Goal: Obtain resource: Download file/media

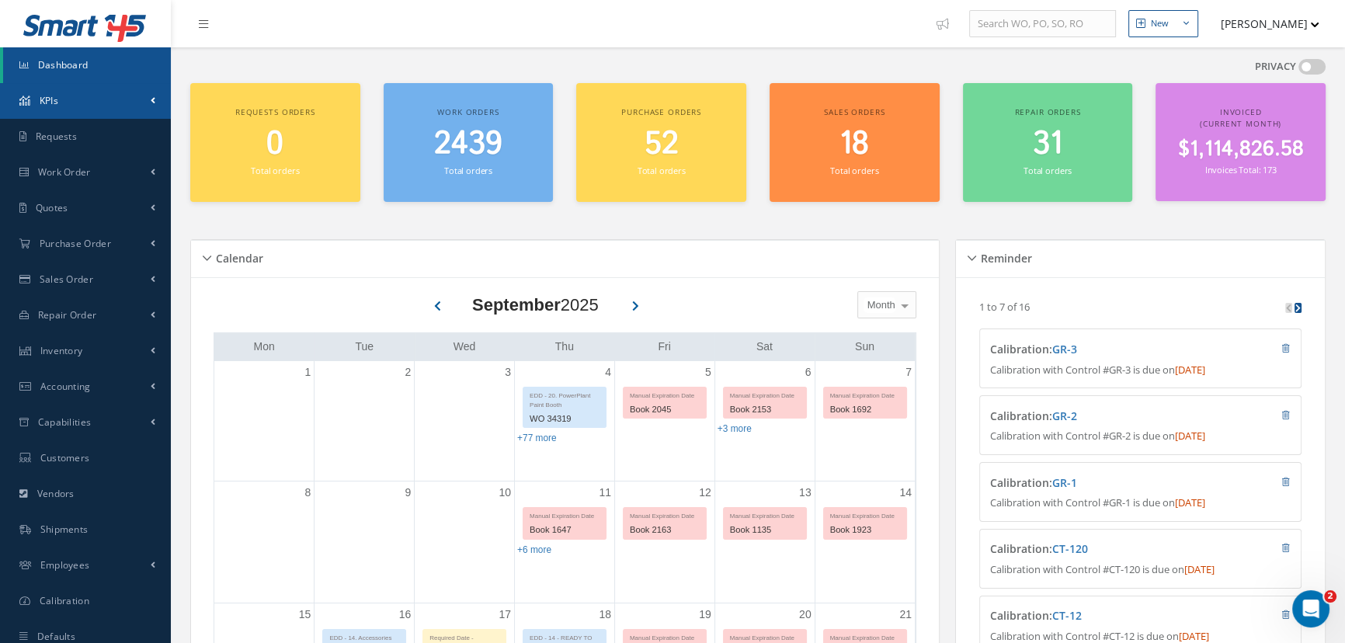
click at [58, 101] on link "KPIs" at bounding box center [85, 101] width 171 height 36
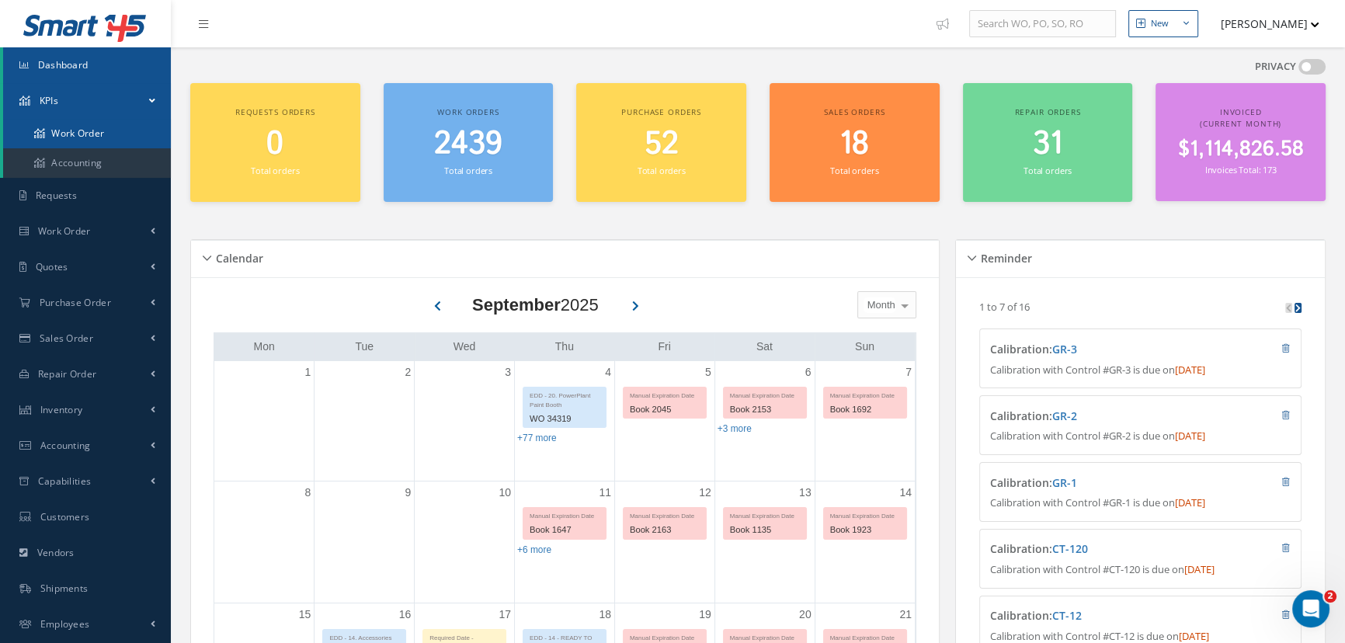
click at [61, 127] on link "Work Order" at bounding box center [87, 134] width 168 height 30
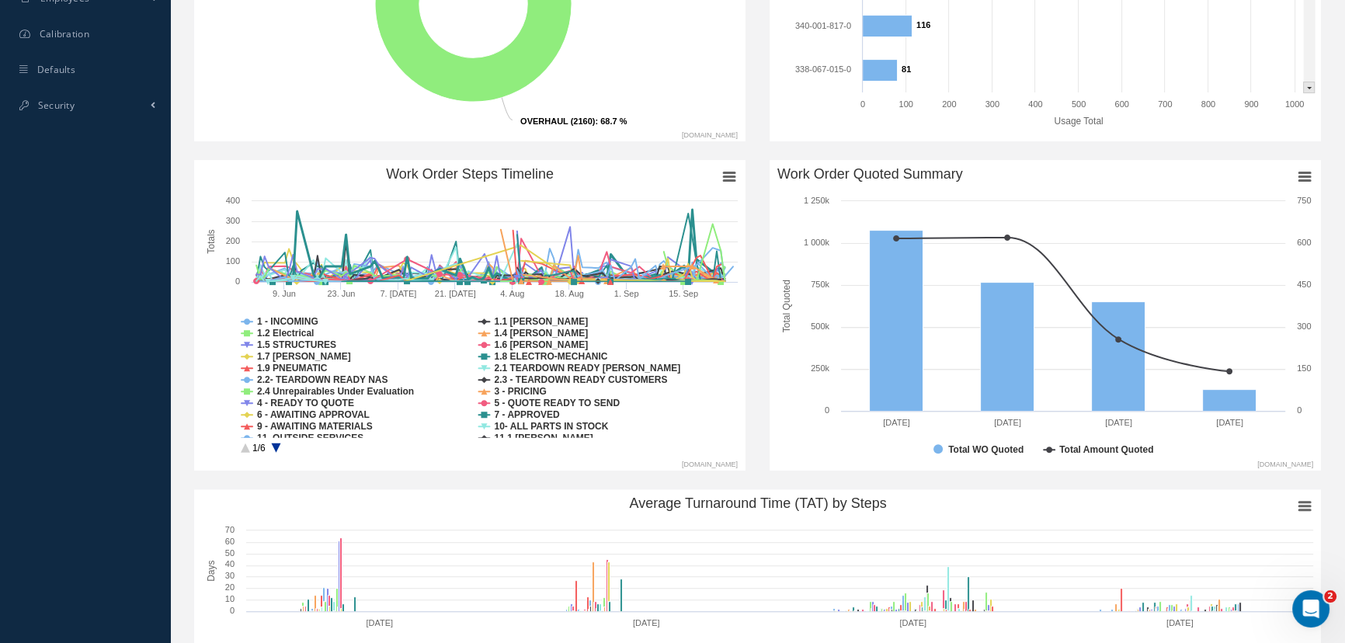
scroll to position [838, 0]
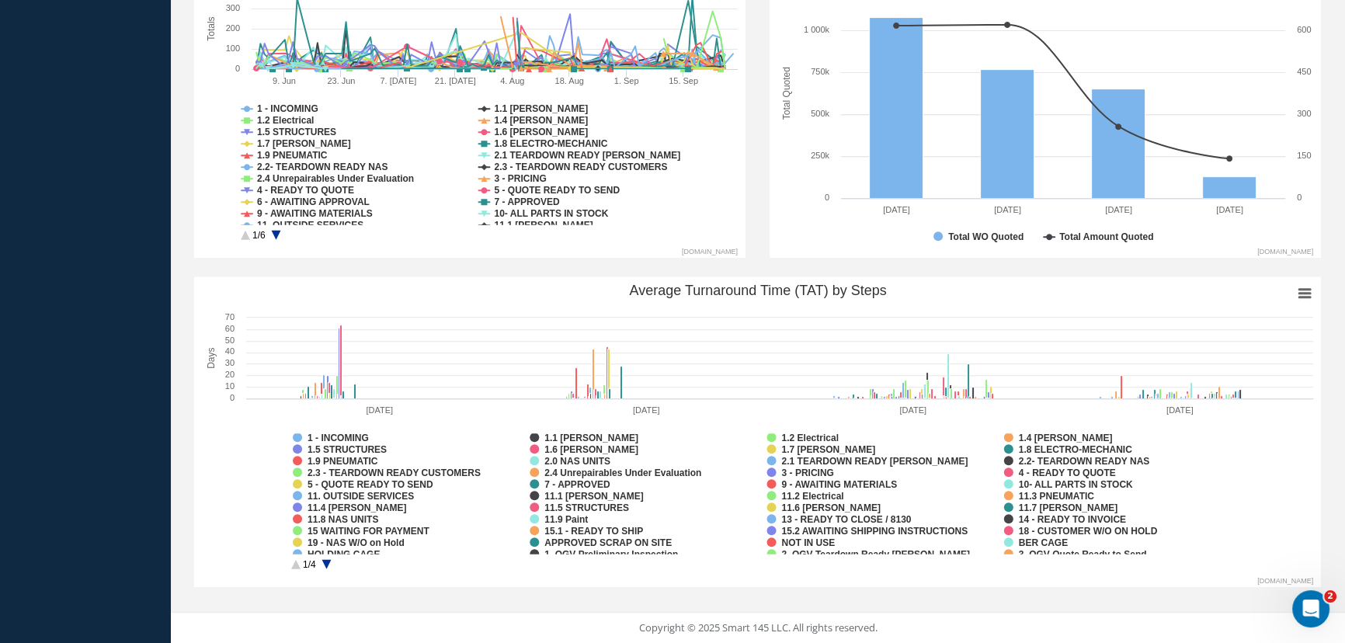
click at [325, 564] on circle "Average Turnaround Time (TAT) by Steps" at bounding box center [326, 564] width 24 height 24
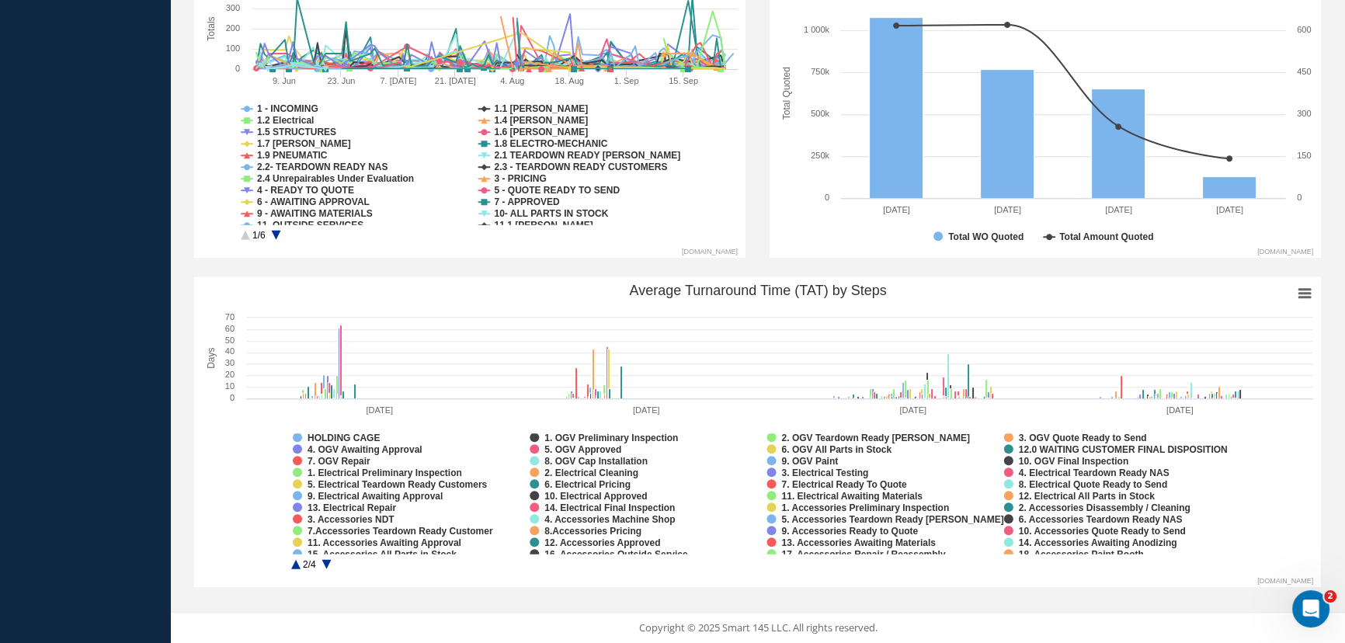
click at [325, 564] on circle "Average Turnaround Time (TAT) by Steps" at bounding box center [326, 564] width 24 height 24
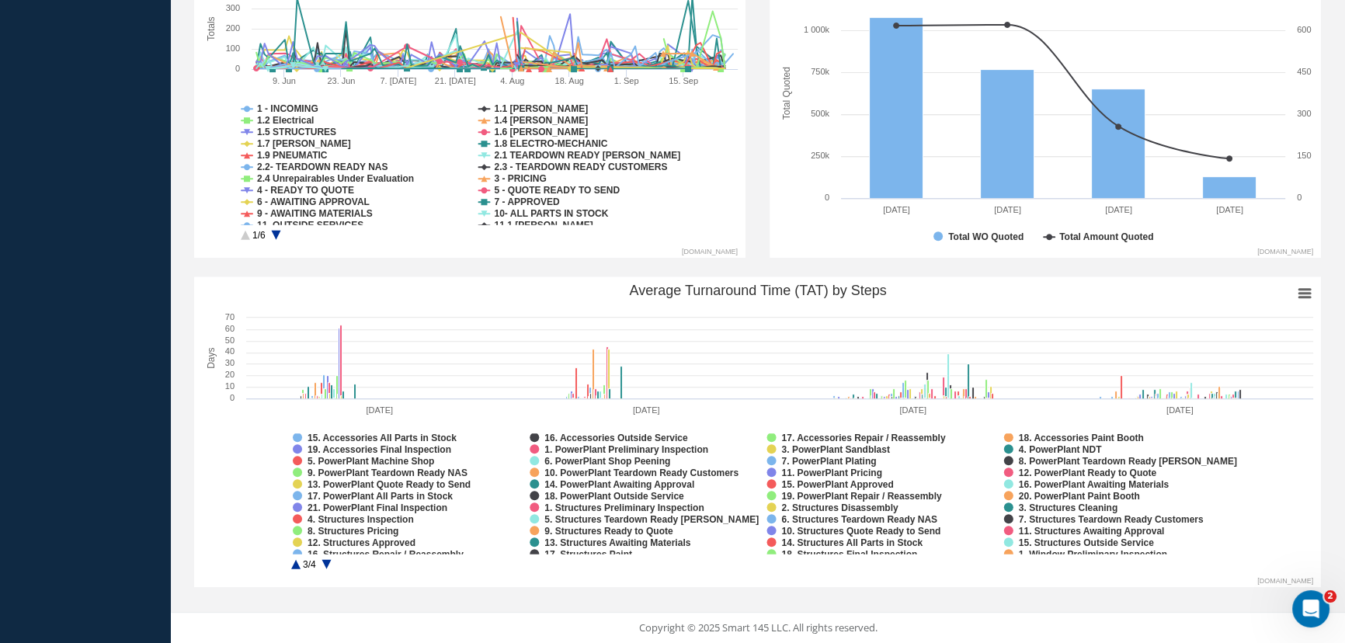
click at [325, 564] on circle "Average Turnaround Time (TAT) by Steps" at bounding box center [326, 564] width 24 height 24
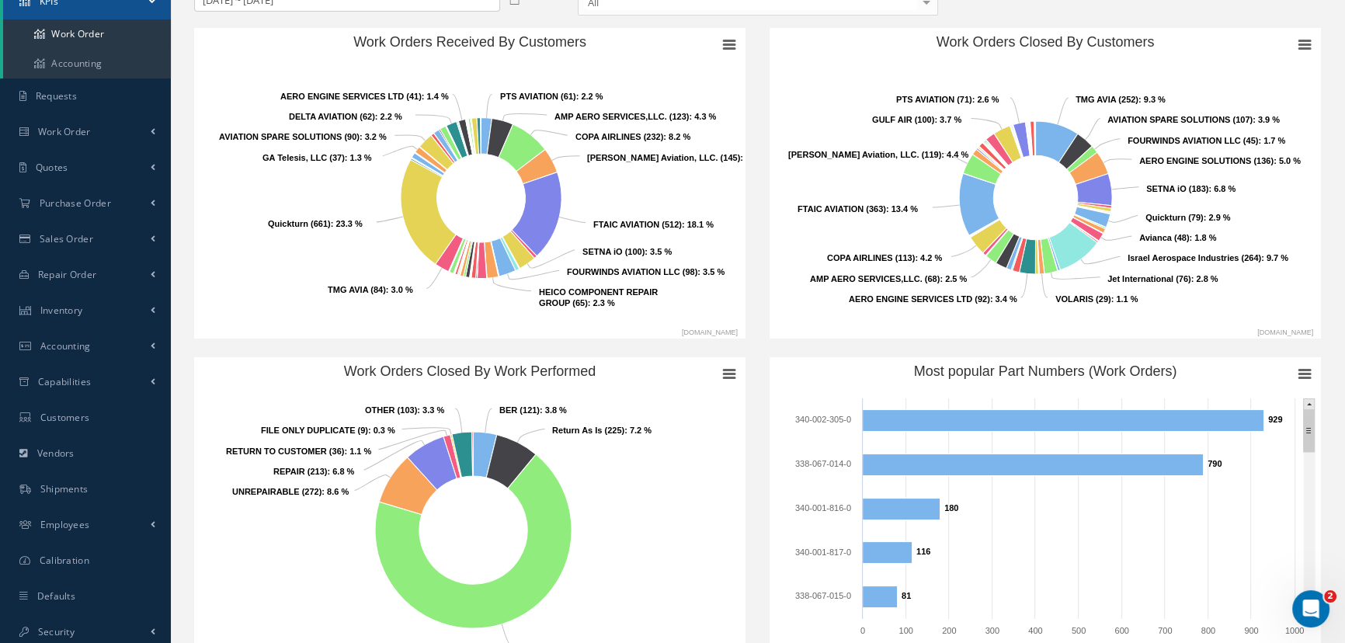
scroll to position [0, 0]
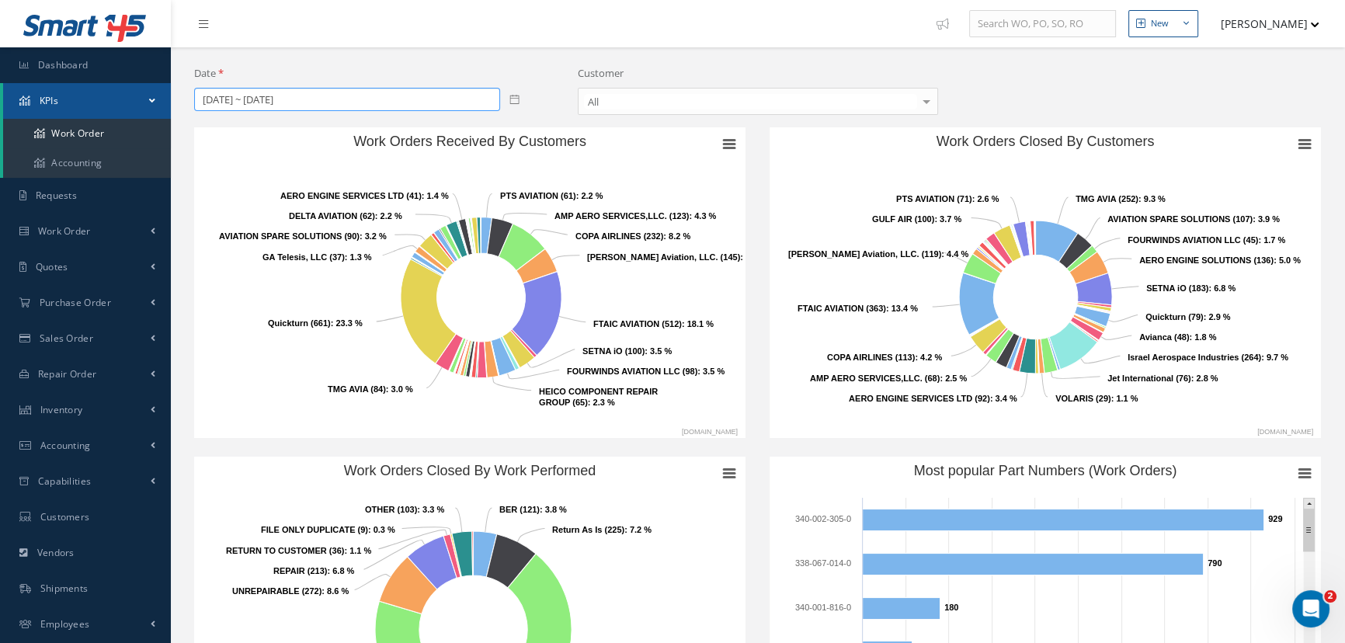
click at [350, 109] on input "06/01/2025 ~ 09/29/2025" at bounding box center [347, 99] width 306 height 23
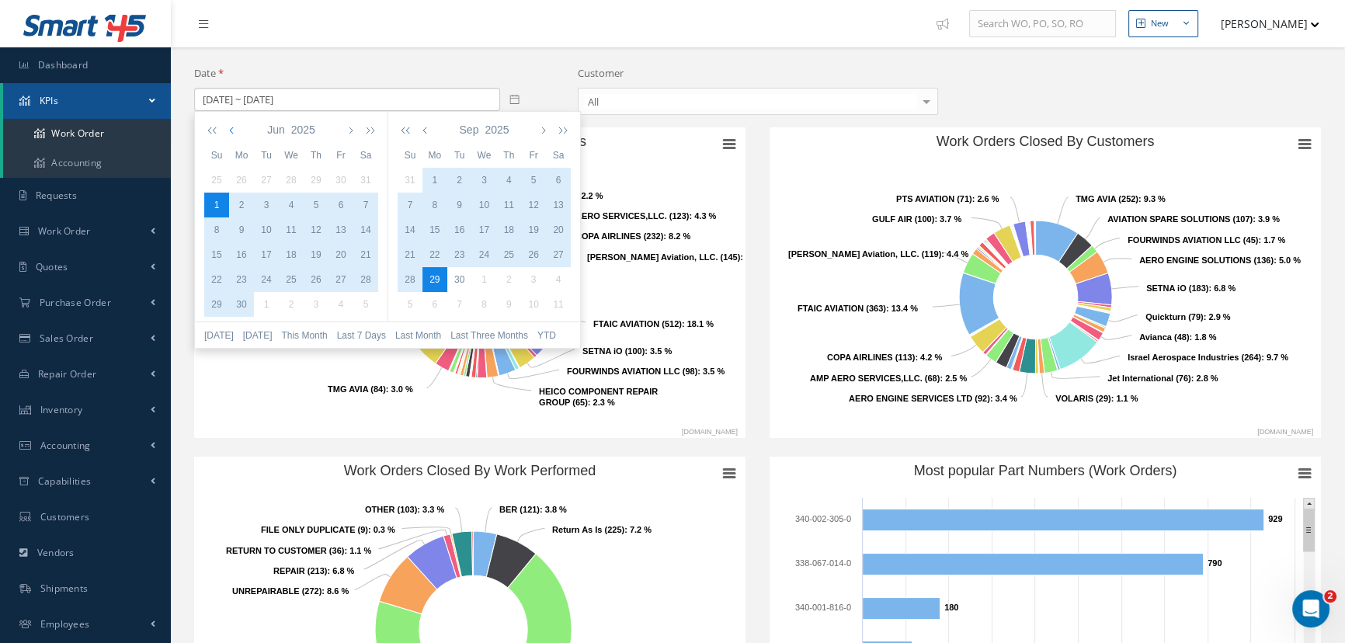
click at [231, 127] on icon "button" at bounding box center [233, 129] width 8 height 12
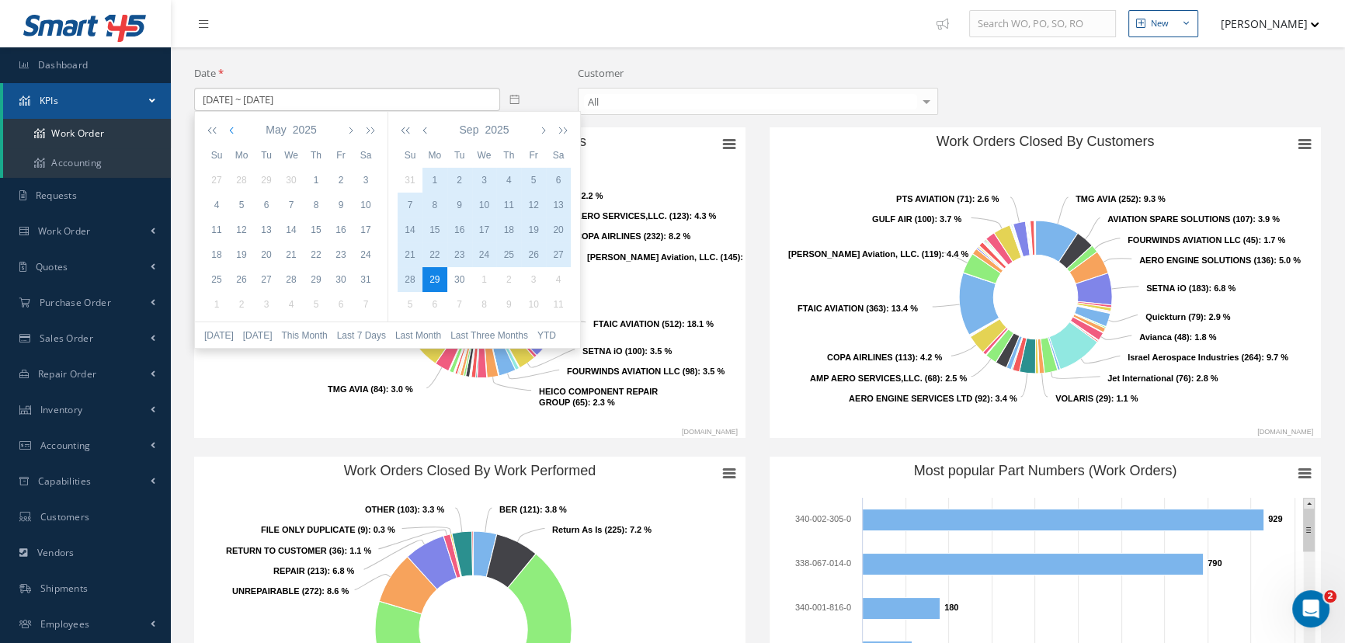
click at [231, 127] on icon "button" at bounding box center [233, 129] width 8 height 12
click at [293, 179] on div "1" at bounding box center [291, 180] width 25 height 14
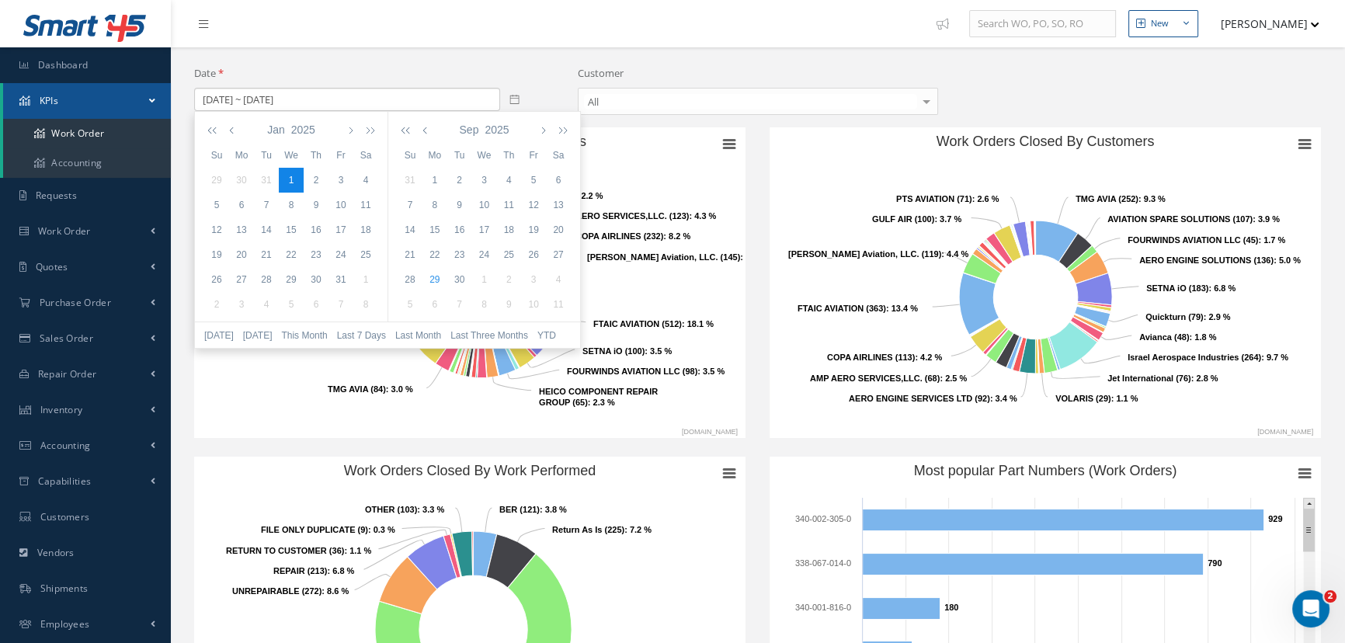
click at [515, 95] on icon at bounding box center [514, 99] width 9 height 9
click at [512, 103] on icon at bounding box center [514, 99] width 10 height 10
click at [210, 127] on icon "button" at bounding box center [215, 129] width 16 height 12
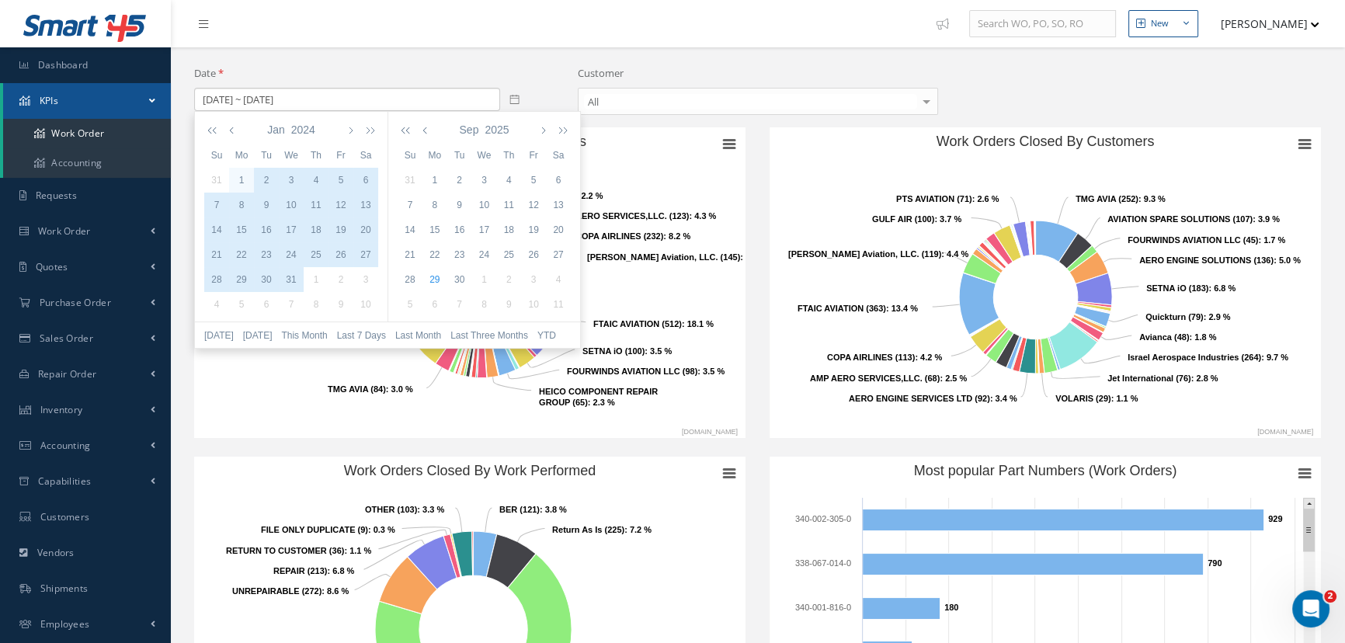
click at [236, 182] on div "1" at bounding box center [241, 180] width 25 height 14
type input "01/01/2024 ~ 01/01/2025"
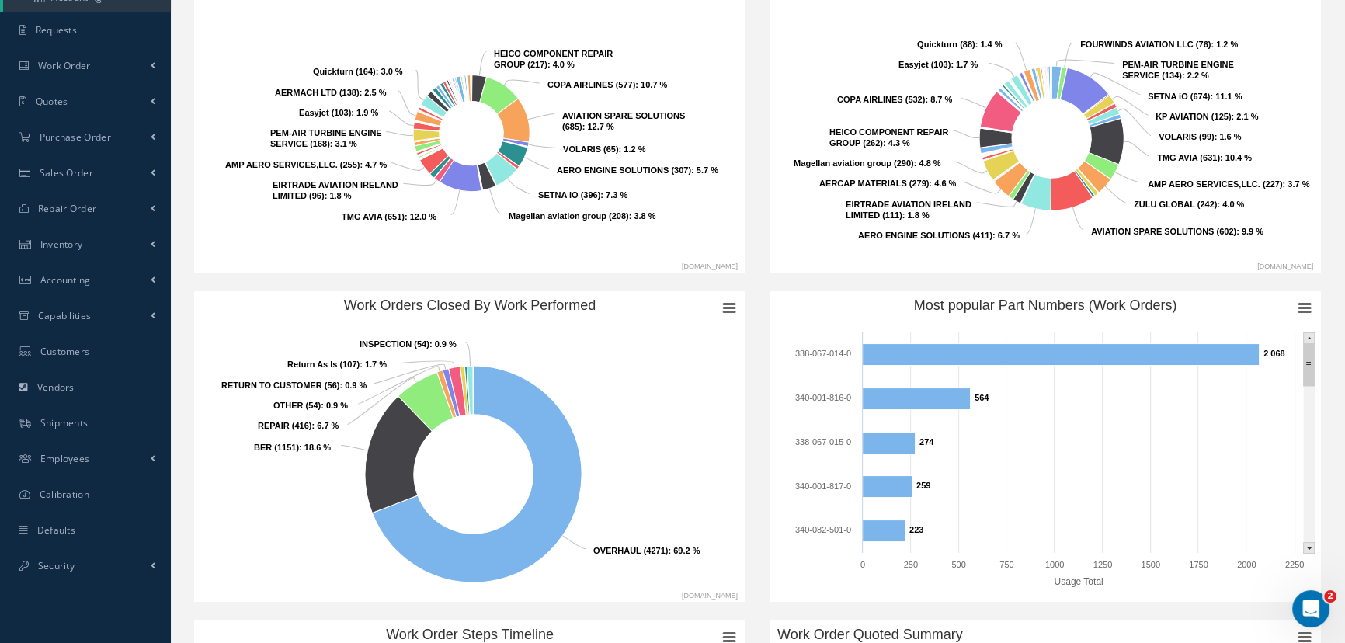
scroll to position [141, 0]
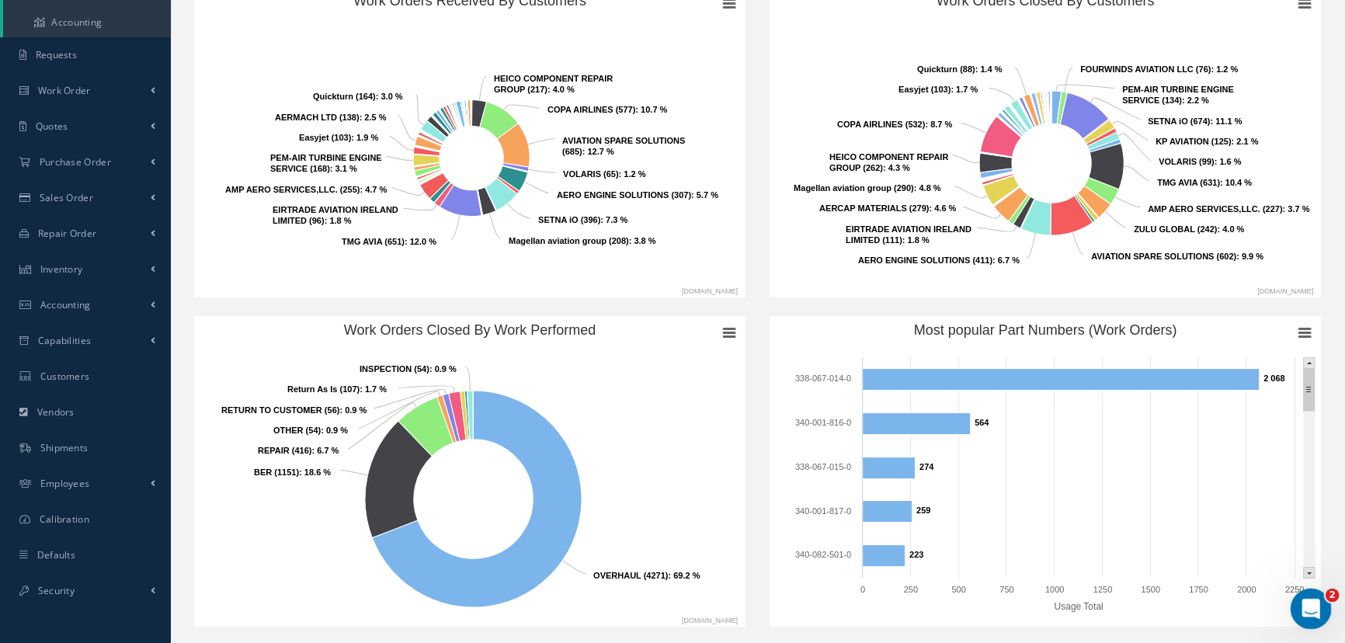
click at [1293, 606] on div "Open Intercom Messenger" at bounding box center [1307, 606] width 51 height 51
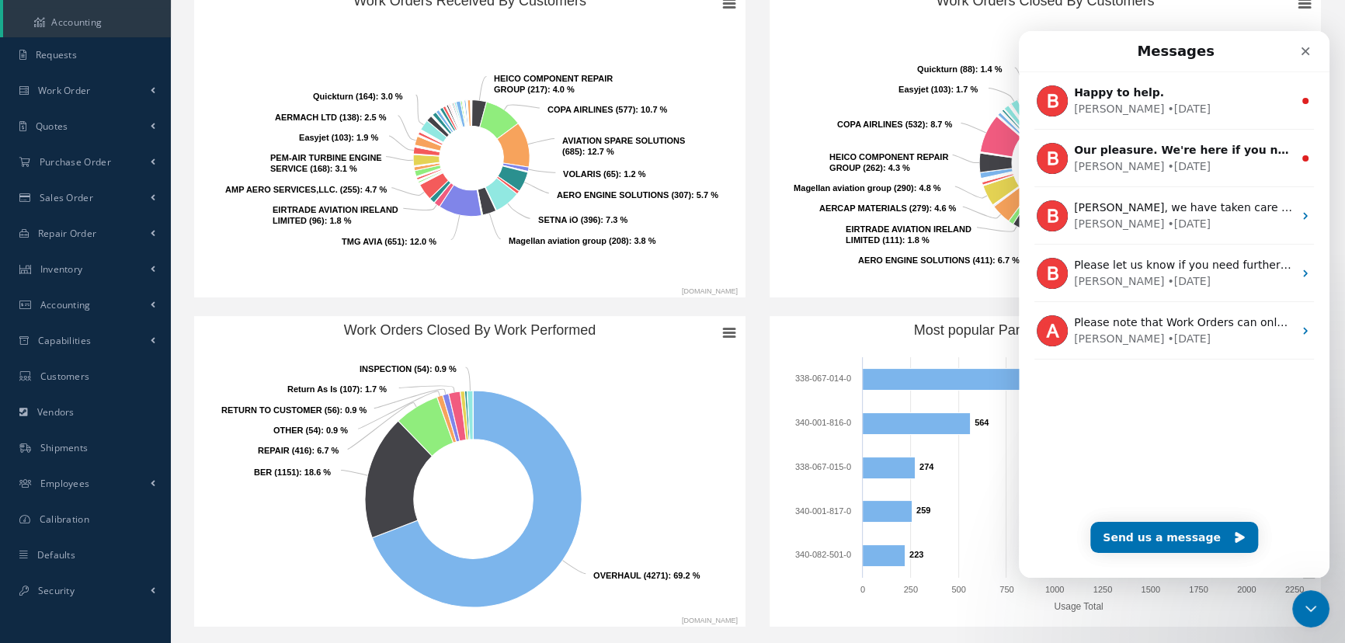
scroll to position [0, 0]
click at [1163, 528] on button "Send us a message" at bounding box center [1174, 537] width 168 height 31
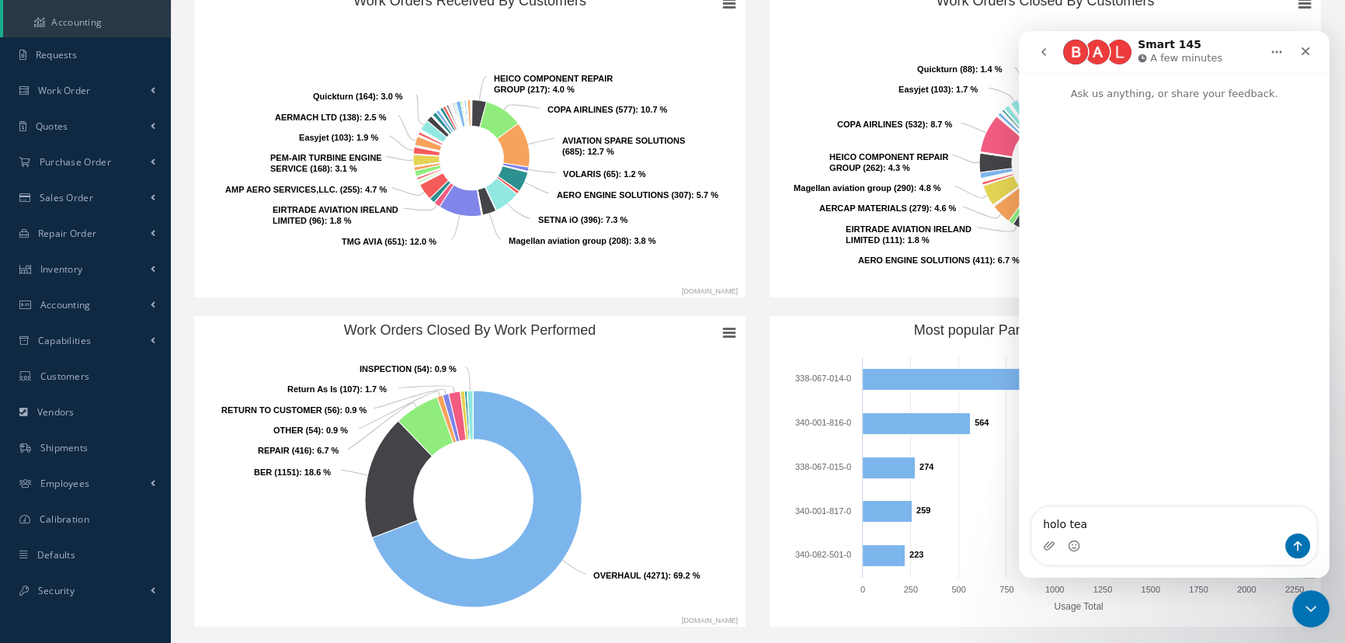
type textarea "holo team"
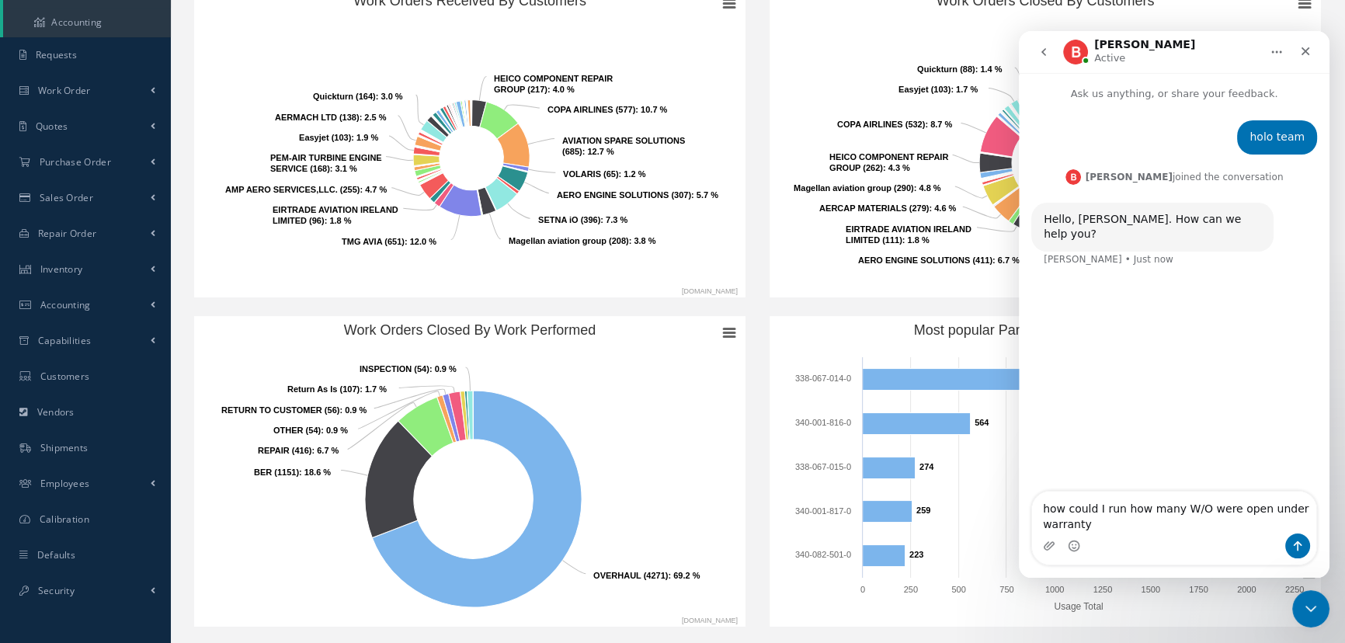
type textarea "how could I run how many W/O were open under warranty?"
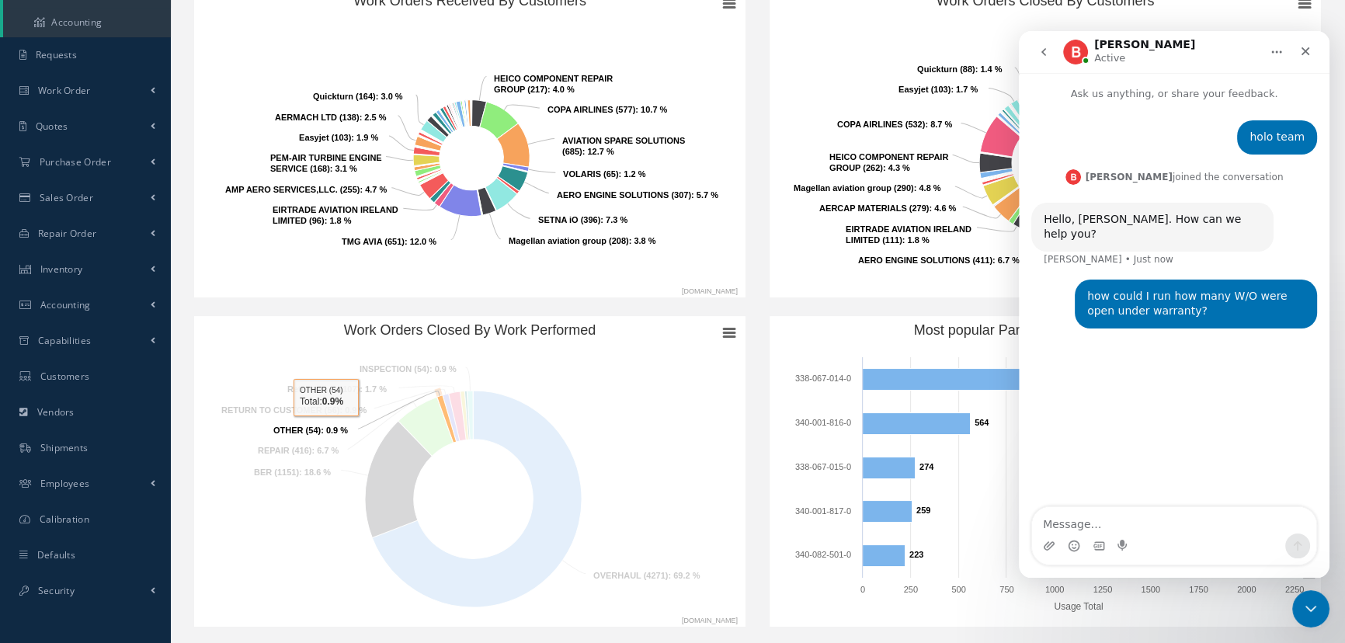
click at [326, 427] on text "OTHER (54) : 0.9 % ​ OTHER (54) : 0.9 %" at bounding box center [310, 429] width 75 height 9
click at [439, 391] on icon "Work Orders Closed By Work Performed" at bounding box center [444, 410] width 19 height 47
click at [442, 403] on icon "Work Orders Closed By Work Performed" at bounding box center [446, 418] width 19 height 47
click at [442, 403] on icon "Work Orders Closed By Work Performed" at bounding box center [445, 416] width 19 height 47
click at [442, 403] on icon "Work Orders Closed By Work Performed" at bounding box center [446, 418] width 19 height 47
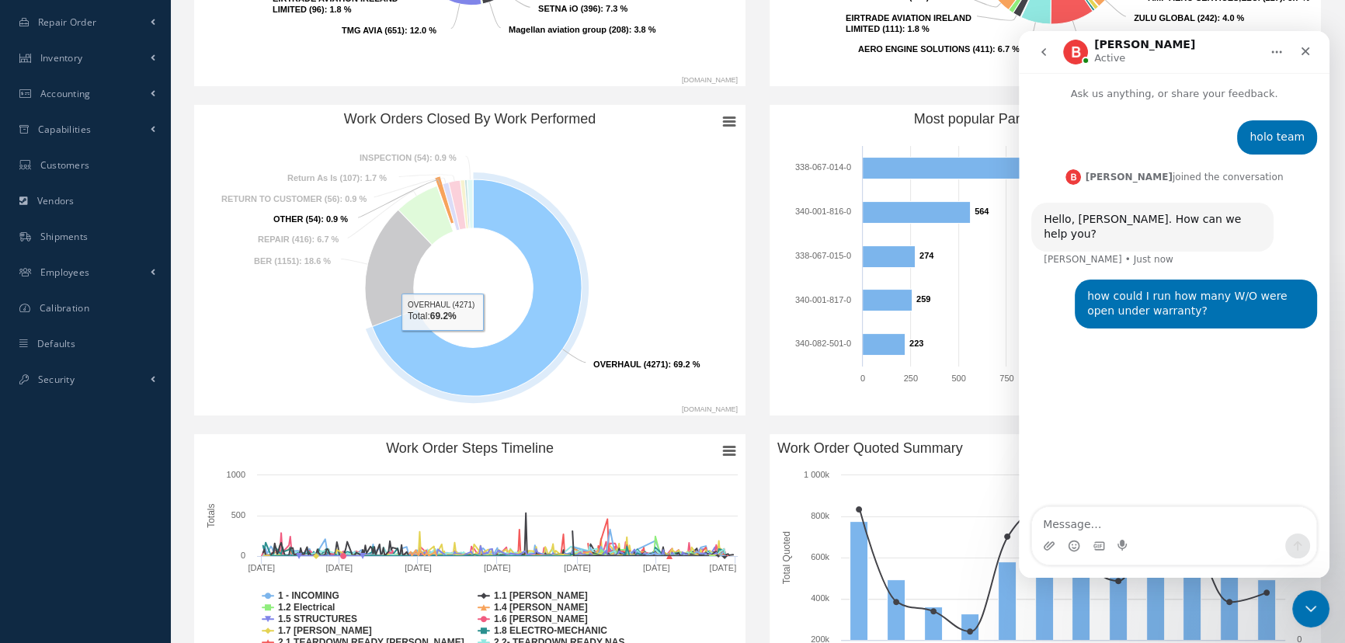
scroll to position [352, 0]
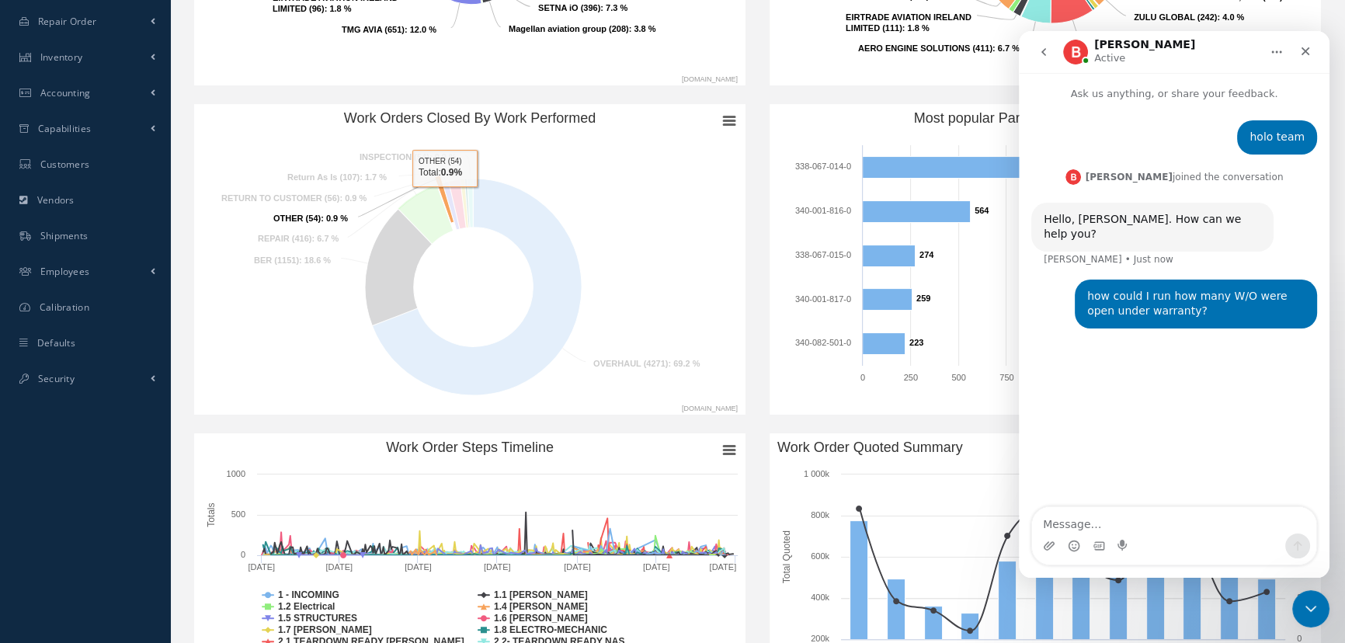
click at [445, 199] on icon "Work Orders Closed By Work Performed" at bounding box center [444, 198] width 19 height 47
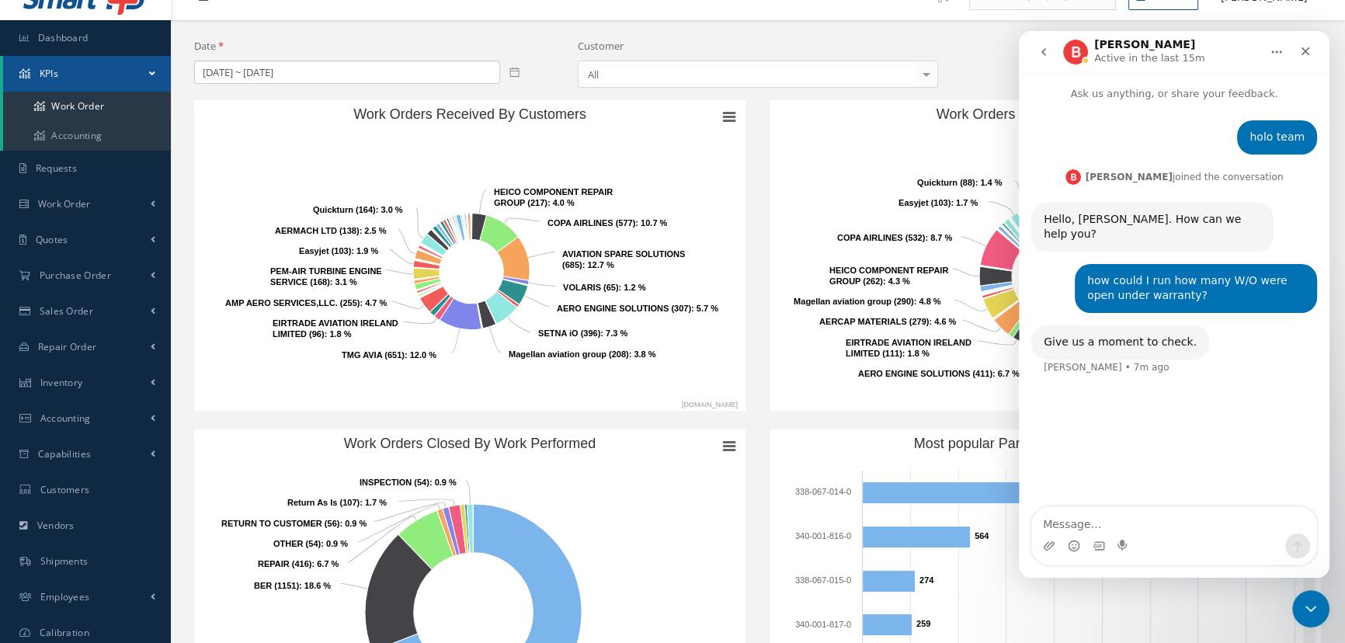
scroll to position [0, 0]
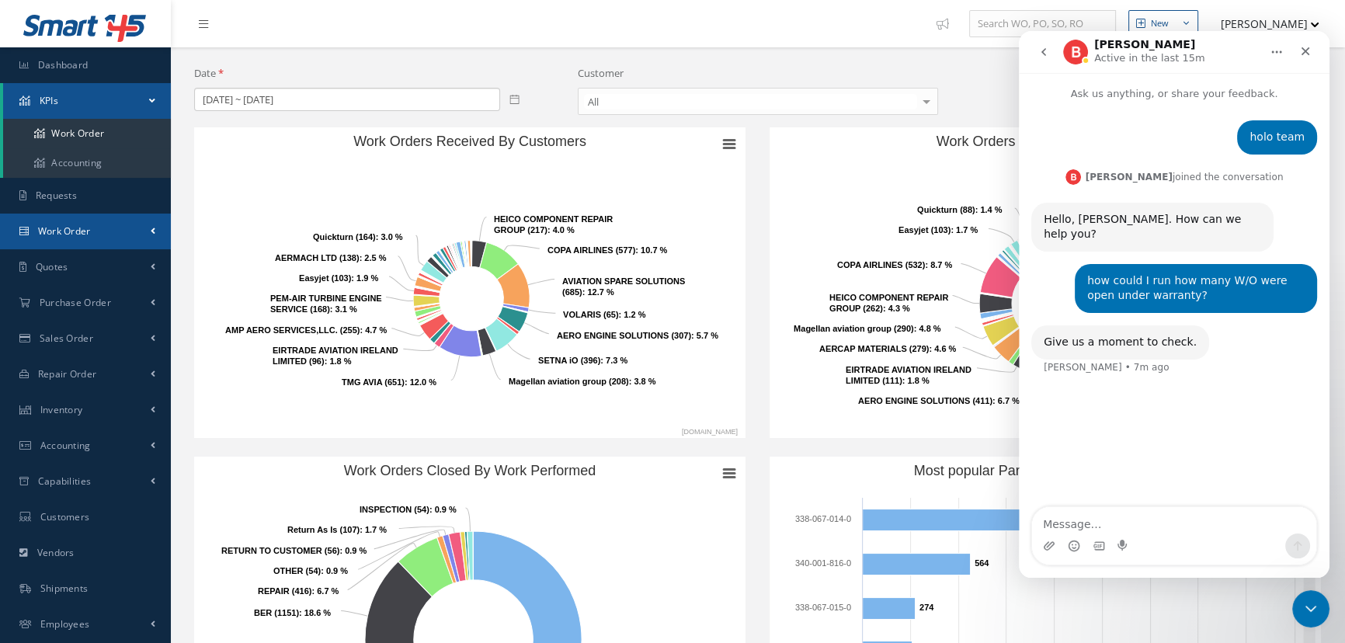
click at [75, 231] on span "Work Order" at bounding box center [64, 230] width 53 height 13
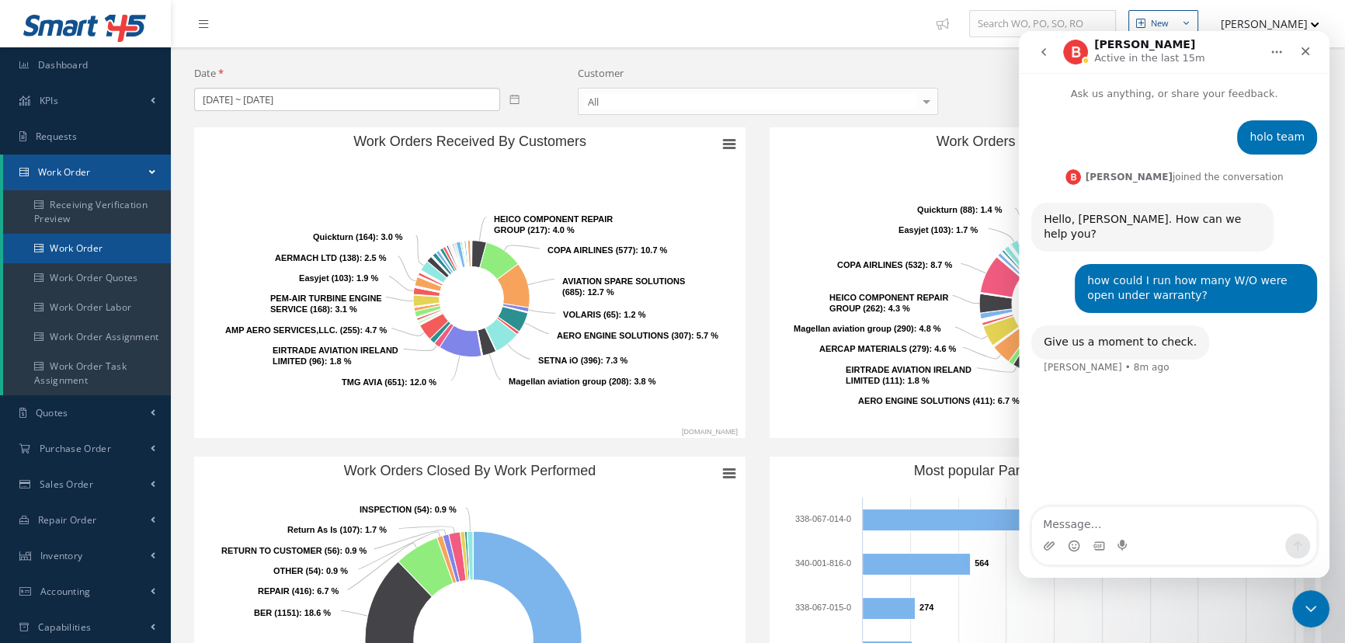
click at [64, 248] on link "Work Order" at bounding box center [87, 249] width 168 height 30
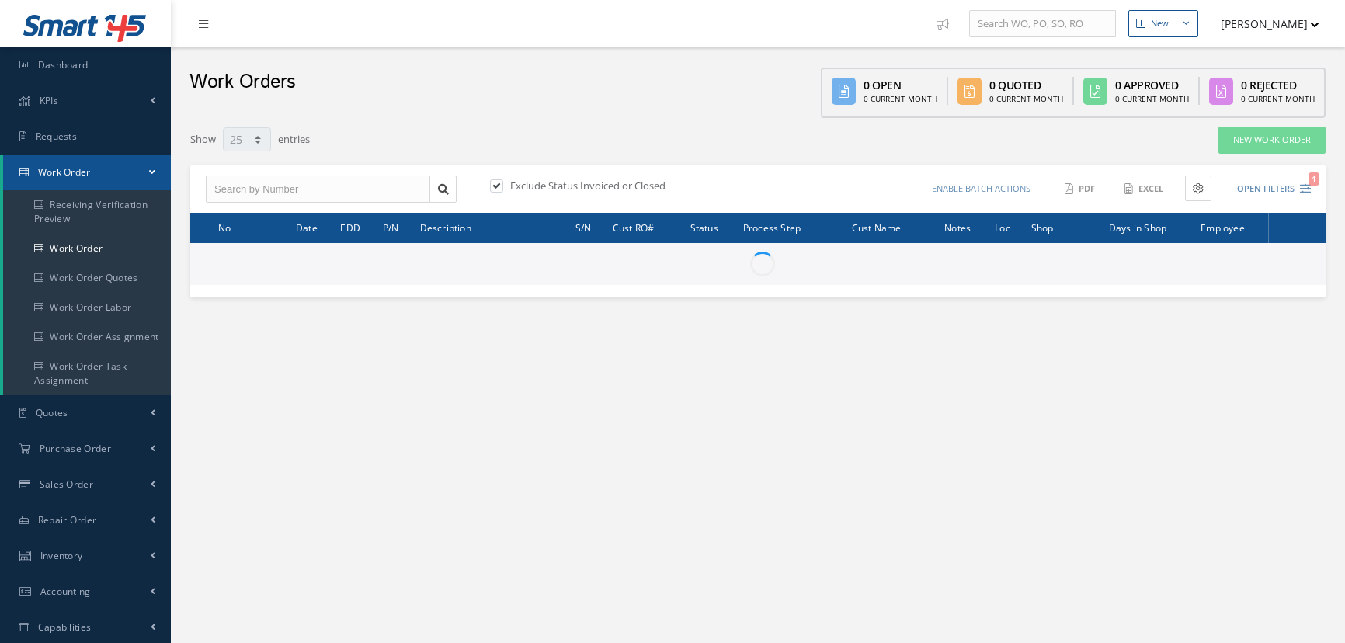
select select "25"
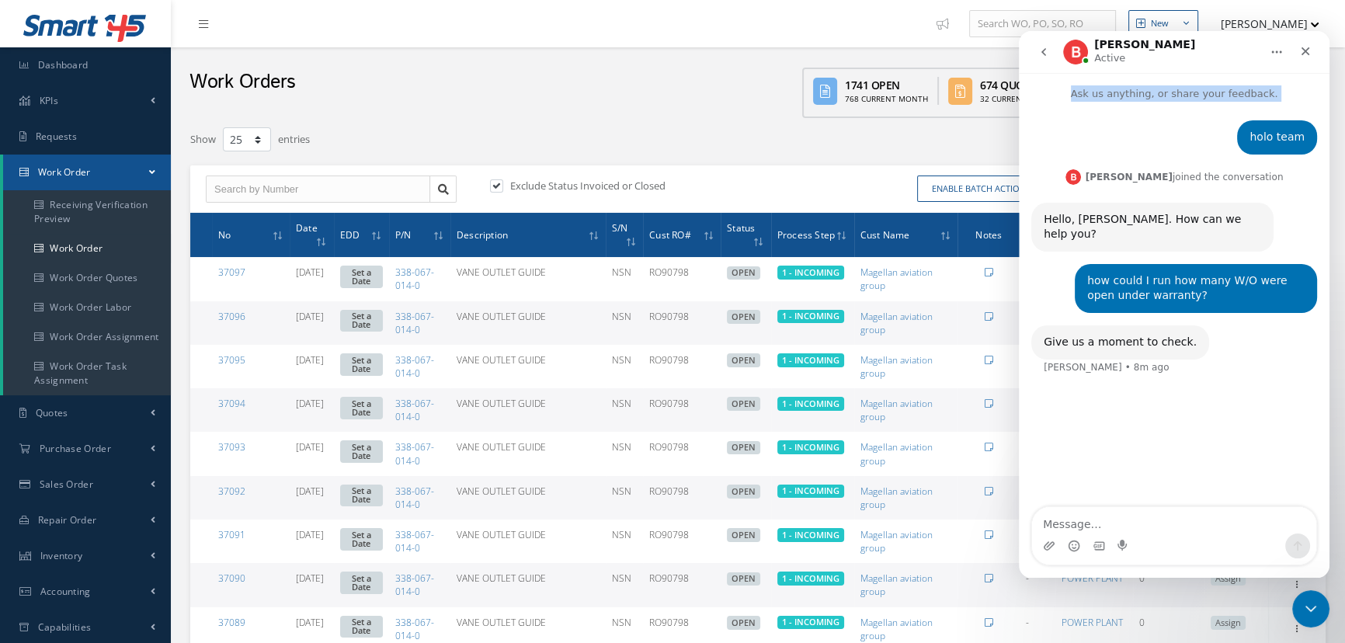
drag, startPoint x: 1212, startPoint y: 42, endPoint x: 467, endPoint y: 131, distance: 749.8
click at [1019, 131] on html "Betty Active Ask us anything, or share your feedback. holo team Nestor • 9m ago…" at bounding box center [1174, 304] width 311 height 547
click at [1277, 48] on icon "Home" at bounding box center [1276, 52] width 12 height 12
click at [1153, 67] on nav "Betty Active" at bounding box center [1174, 52] width 311 height 42
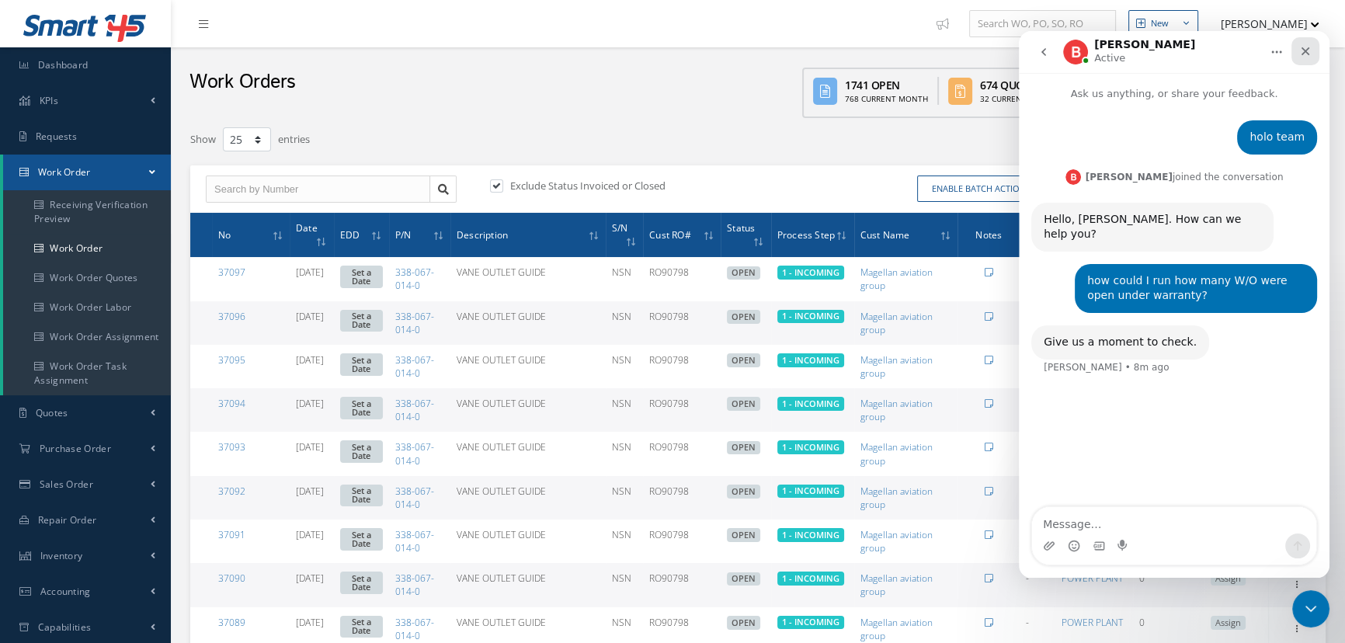
click at [1303, 54] on icon "Close" at bounding box center [1305, 51] width 9 height 9
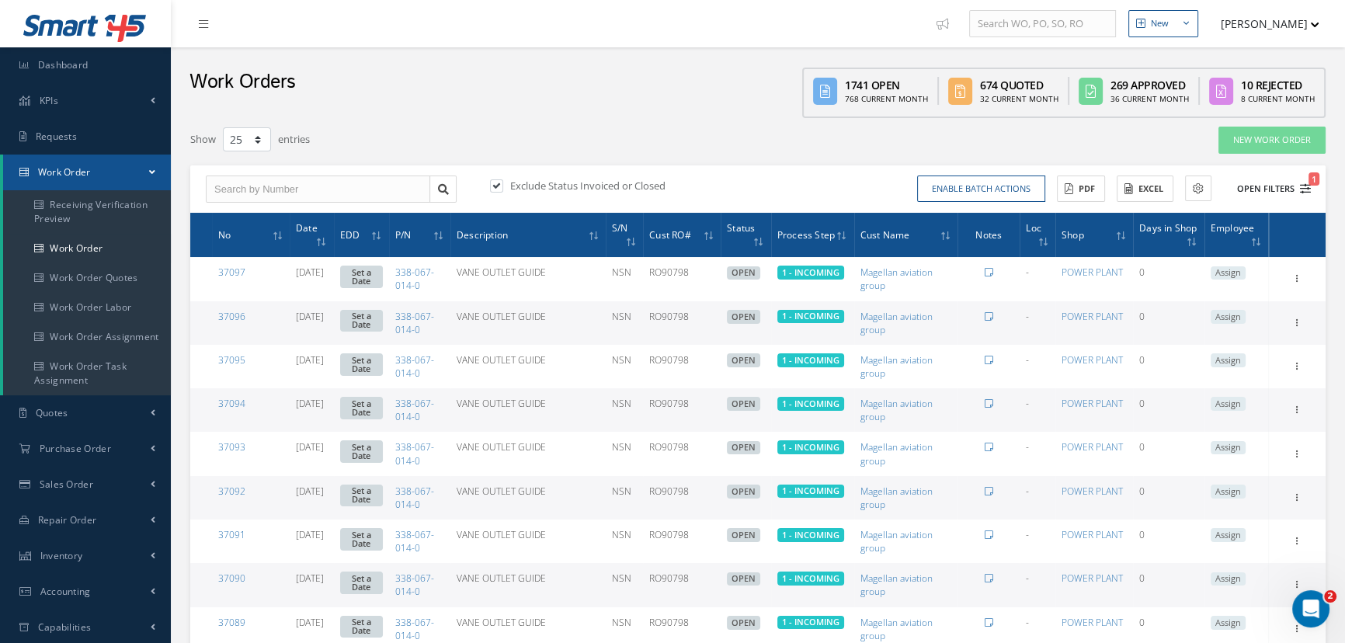
click at [1265, 188] on button "Open Filters 1" at bounding box center [1267, 189] width 88 height 26
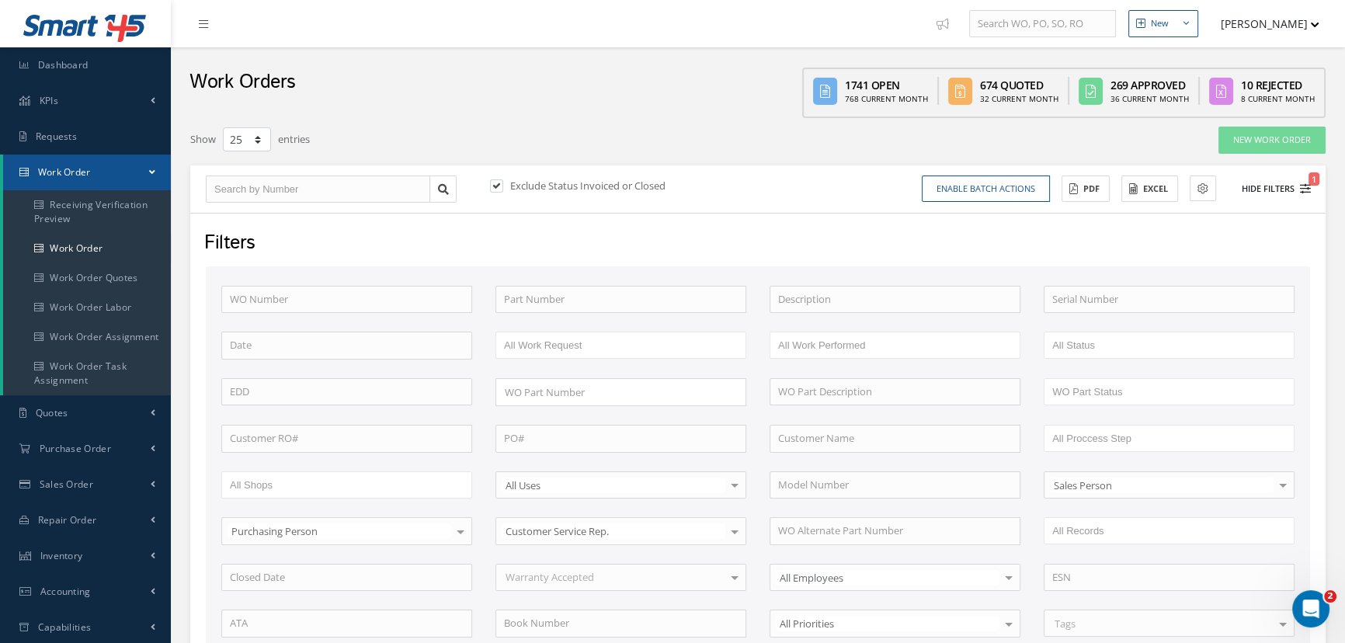
click at [1270, 186] on button "Hide Filters 1" at bounding box center [1268, 189] width 83 height 26
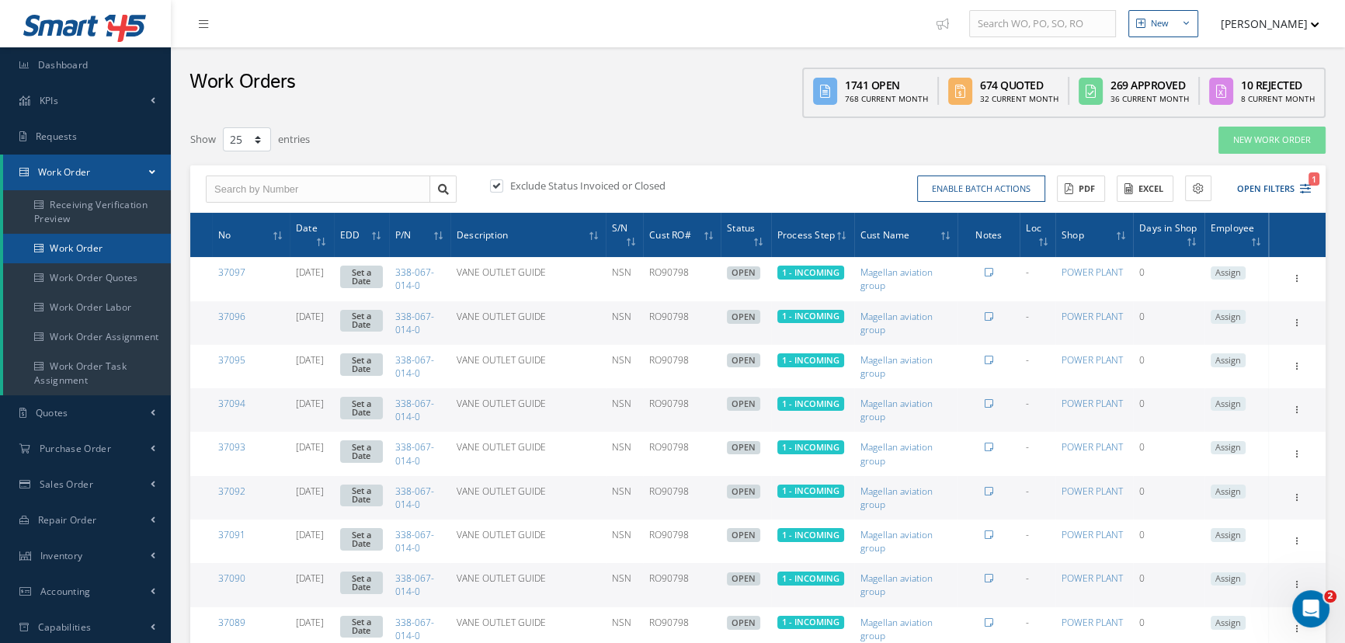
click at [71, 251] on link "Work Order" at bounding box center [87, 249] width 168 height 30
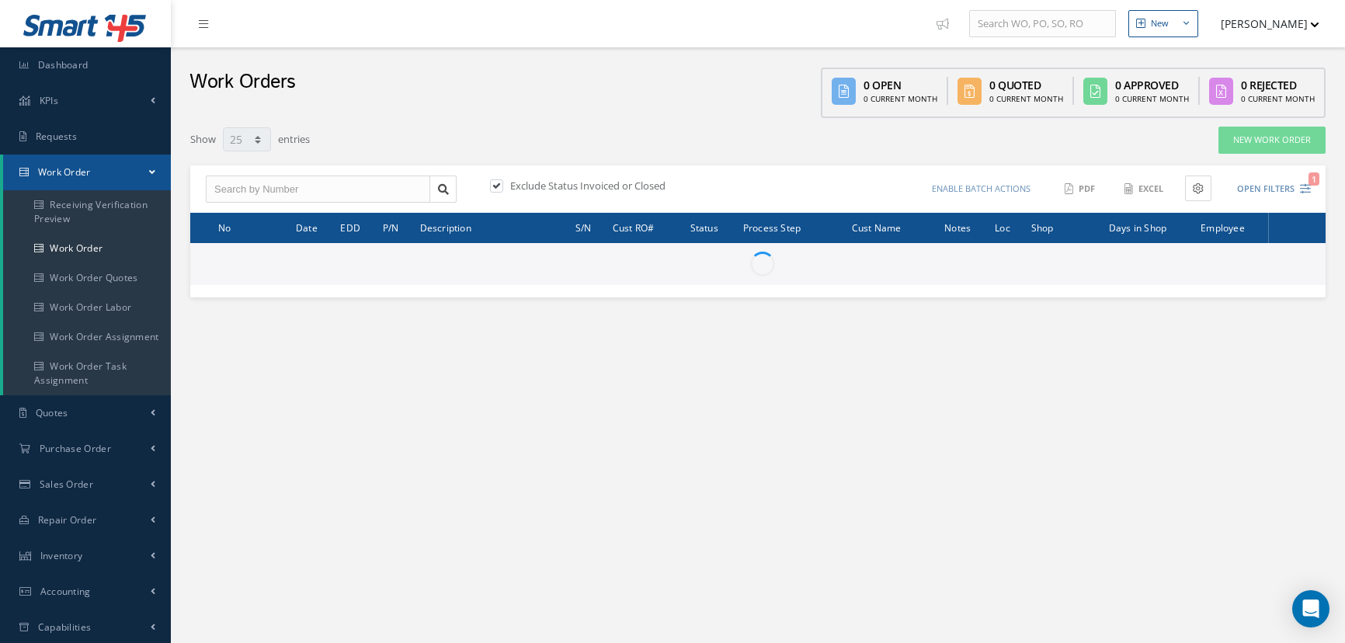
select select "25"
click at [502, 186] on label at bounding box center [504, 186] width 4 height 14
click at [495, 186] on input "checkbox" at bounding box center [495, 187] width 10 height 10
checkbox input "false"
type input "All Work Request"
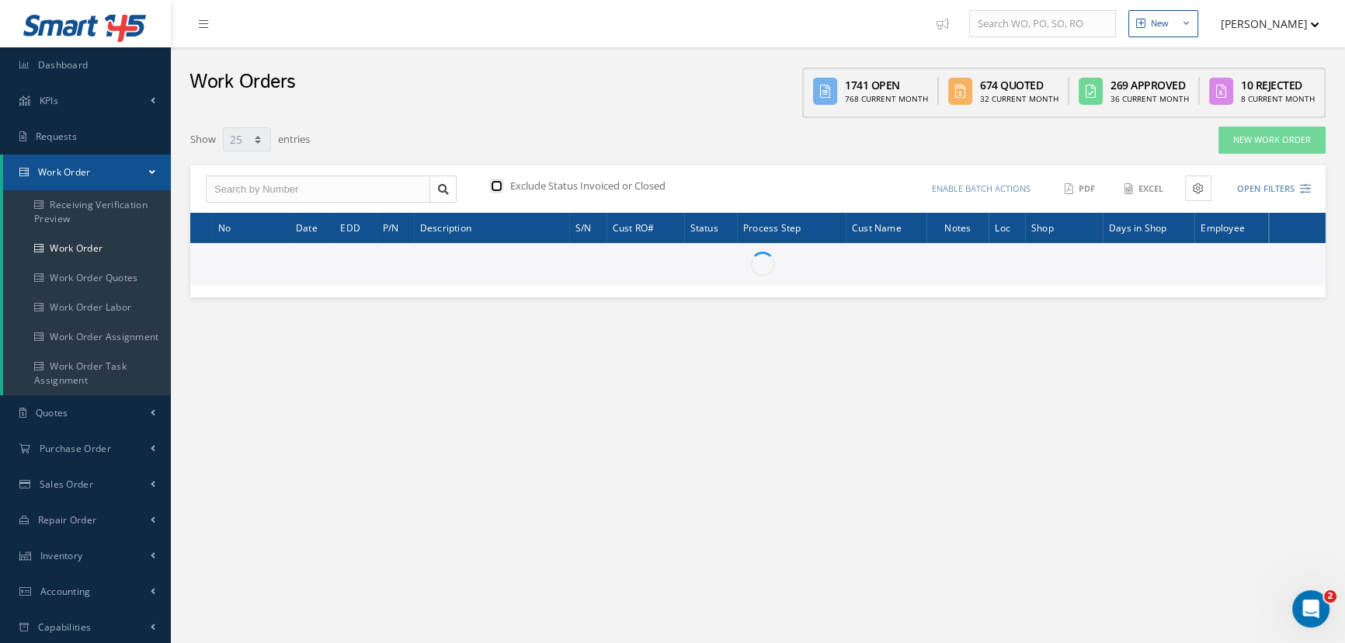
type input "All Work Performed"
type input "All Status"
type input "WO Part Status"
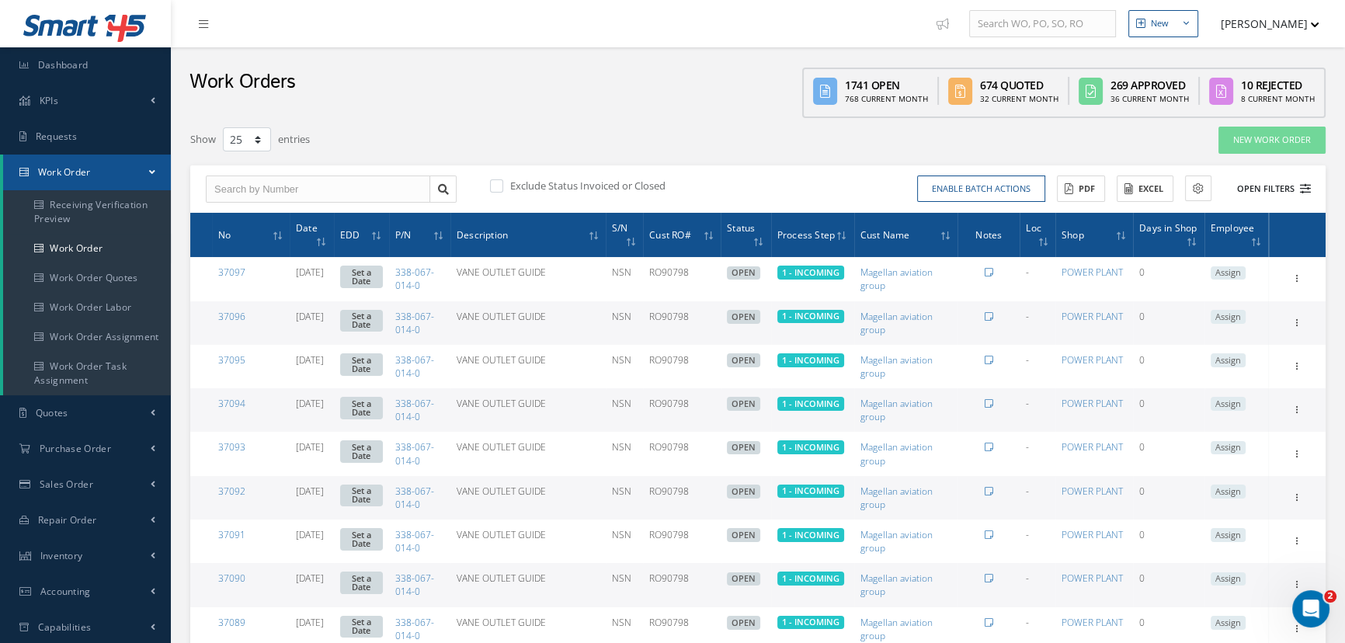
click at [1303, 186] on icon at bounding box center [1305, 188] width 11 height 11
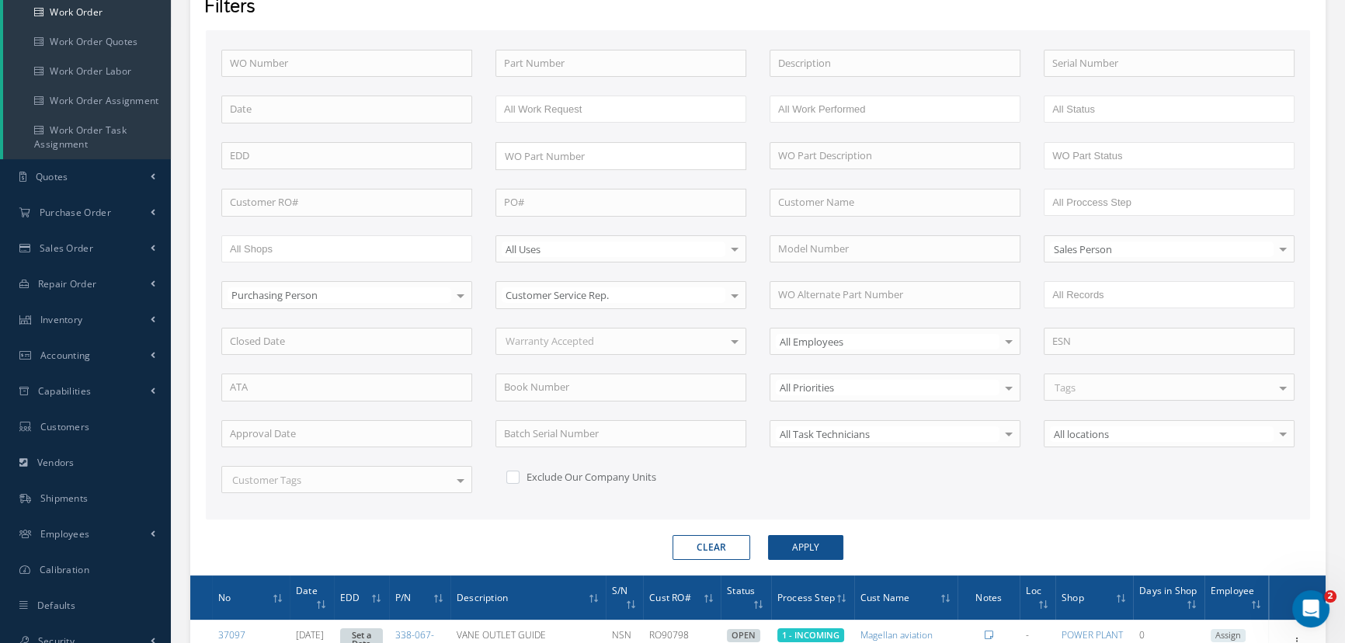
scroll to position [211, 0]
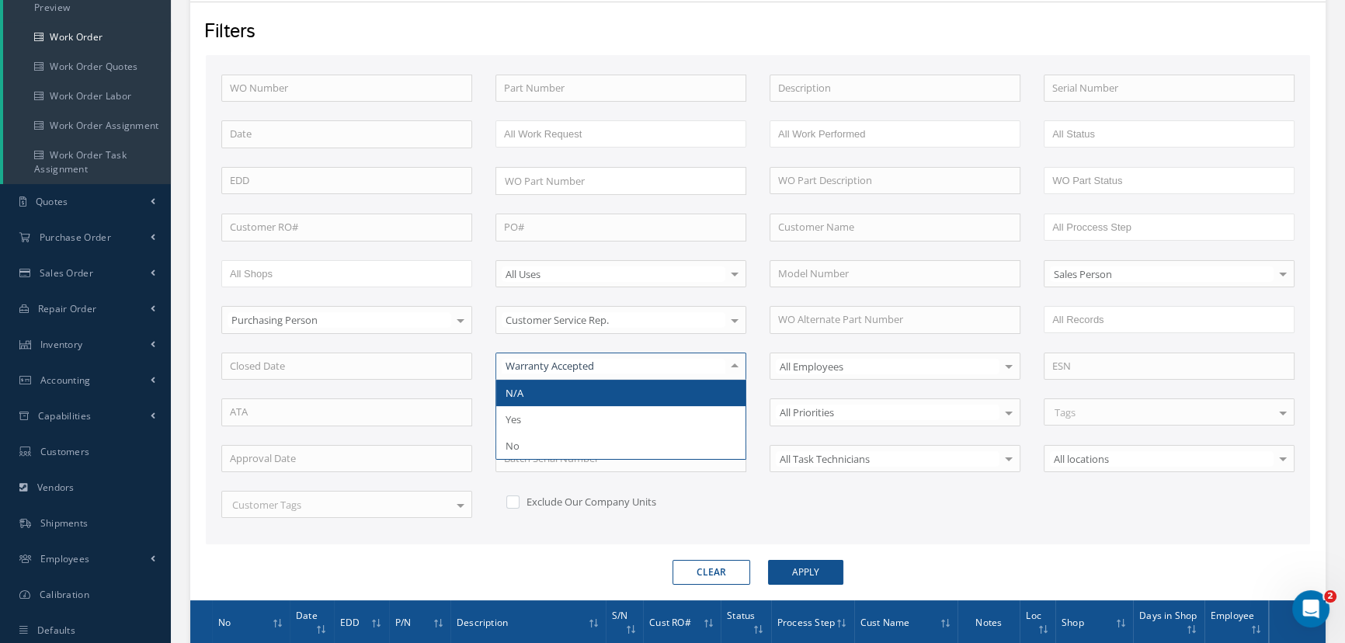
click at [730, 362] on div at bounding box center [735, 366] width 22 height 26
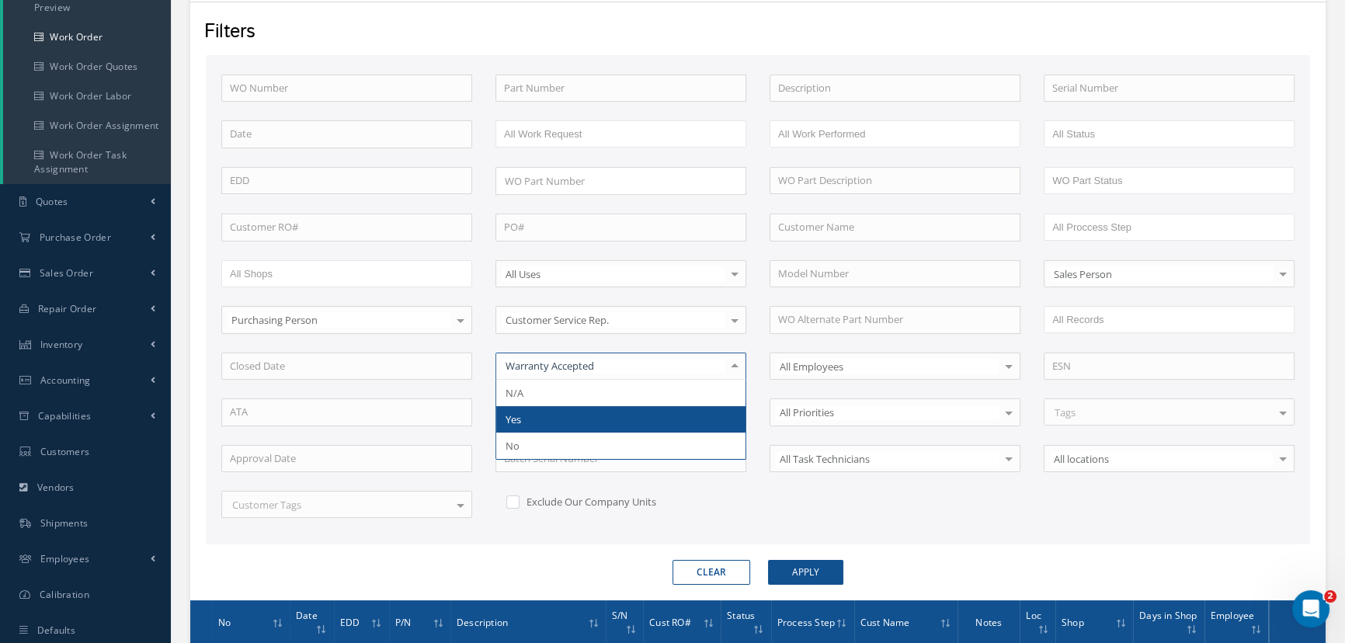
click at [528, 421] on span "Yes" at bounding box center [620, 419] width 249 height 26
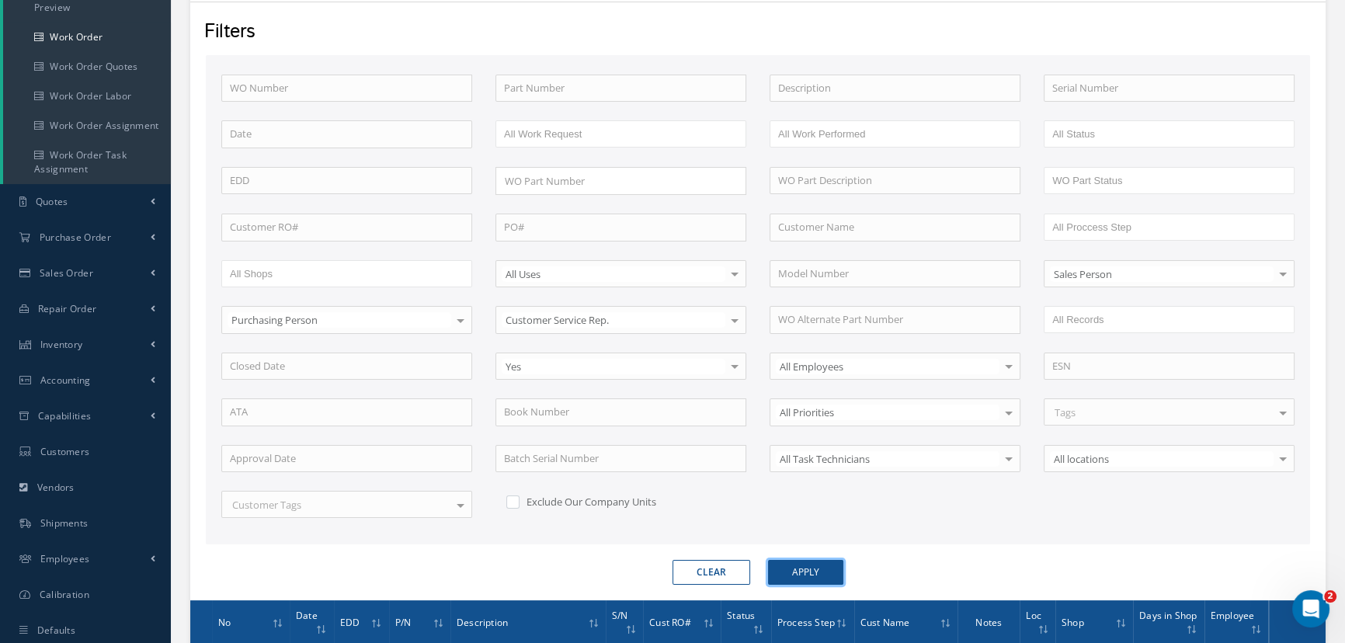
click at [799, 567] on button "Apply" at bounding box center [805, 572] width 75 height 25
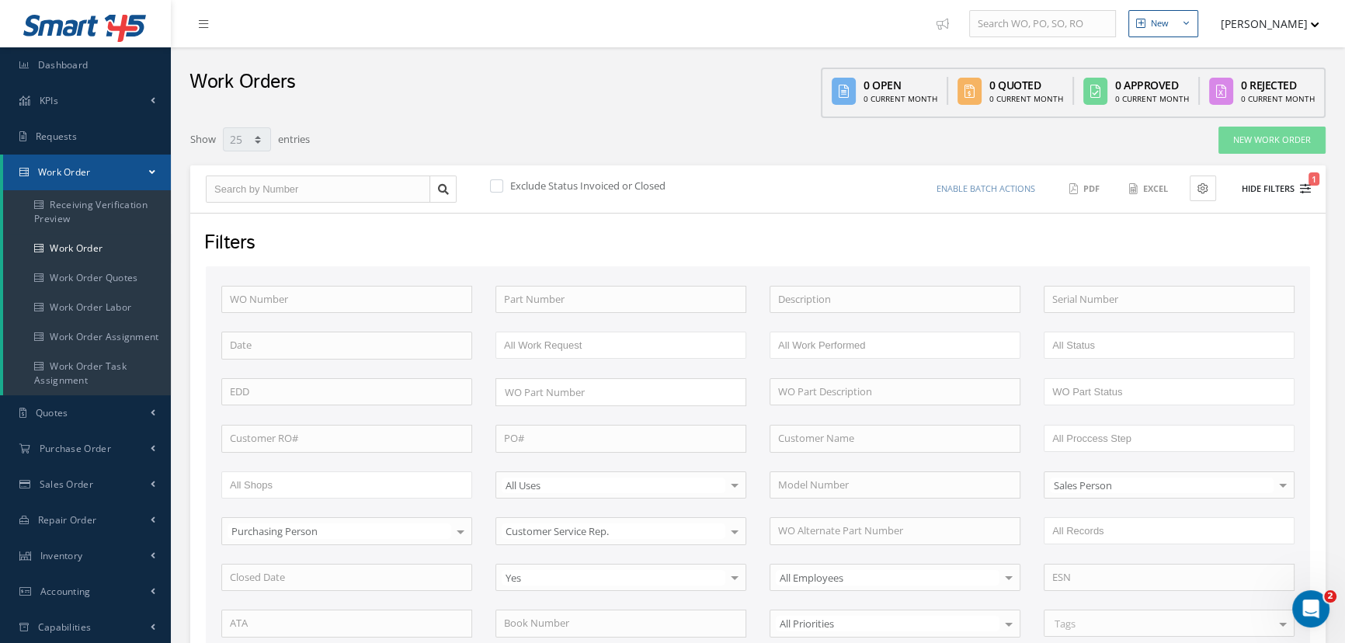
click at [1276, 186] on button "Hide Filters 1" at bounding box center [1268, 189] width 83 height 26
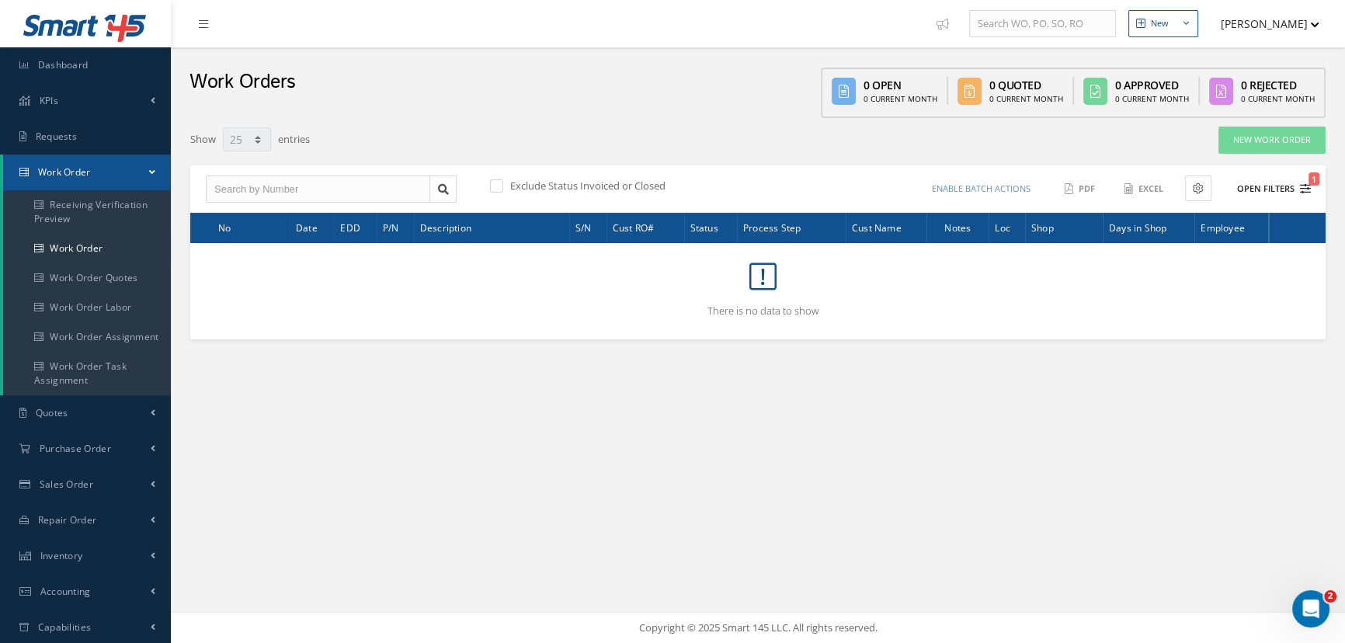
click at [1244, 183] on button "Open Filters 1" at bounding box center [1267, 189] width 88 height 26
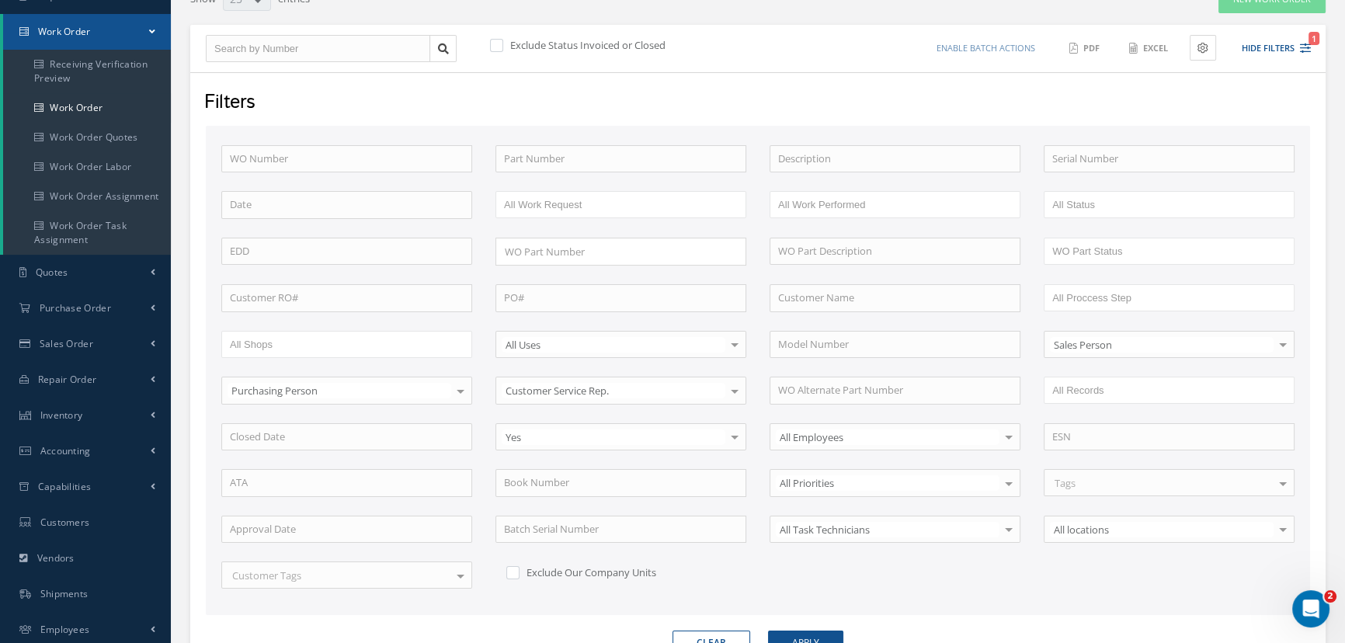
scroll to position [211, 0]
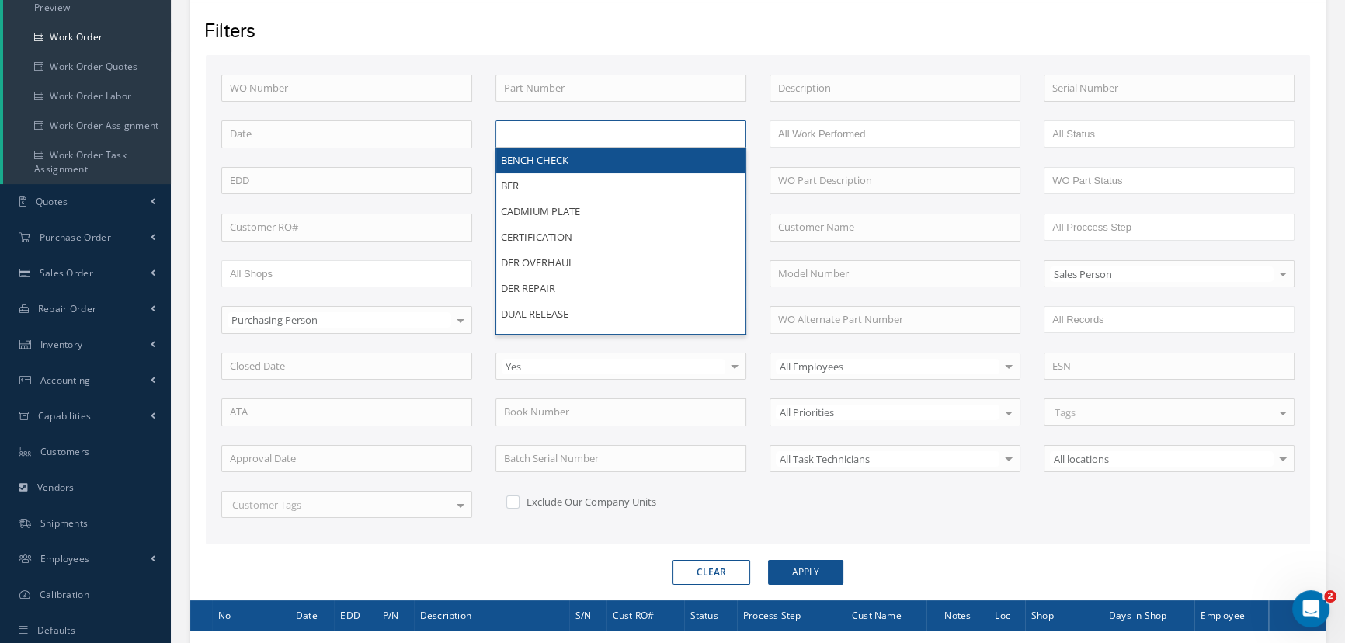
click at [554, 134] on input "text" at bounding box center [552, 133] width 97 height 19
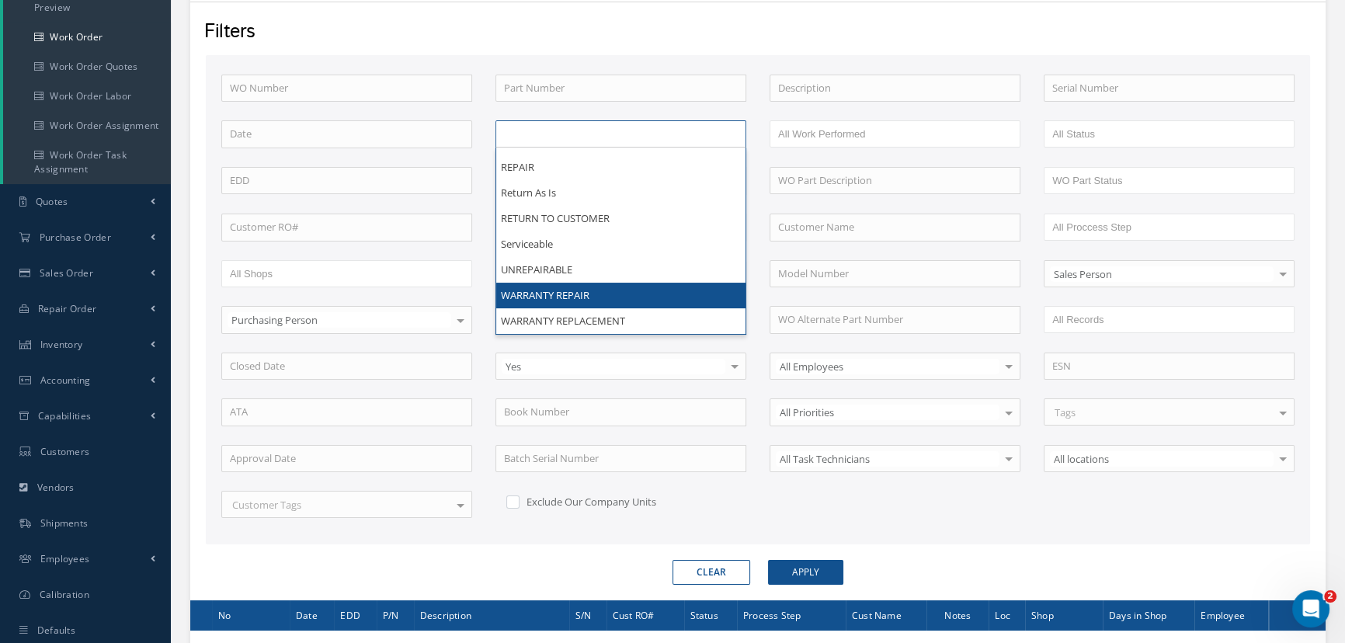
scroll to position [0, 0]
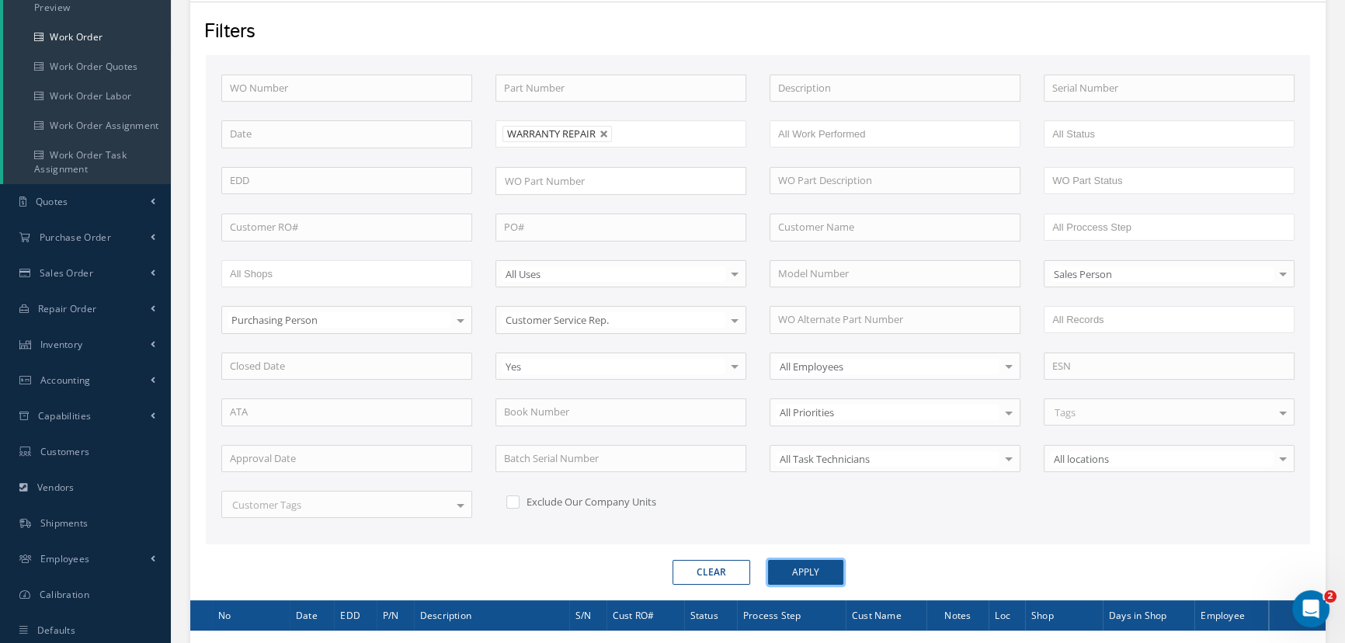
click at [786, 574] on button "Apply" at bounding box center [805, 572] width 75 height 25
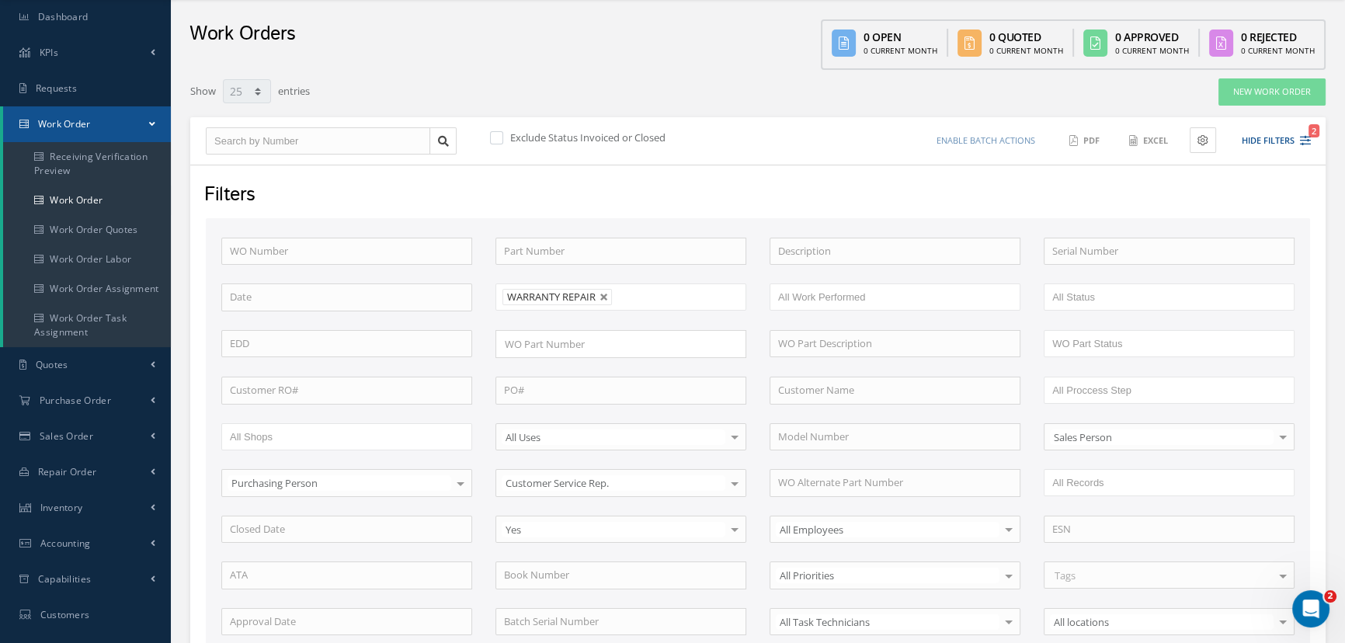
scroll to position [40, 0]
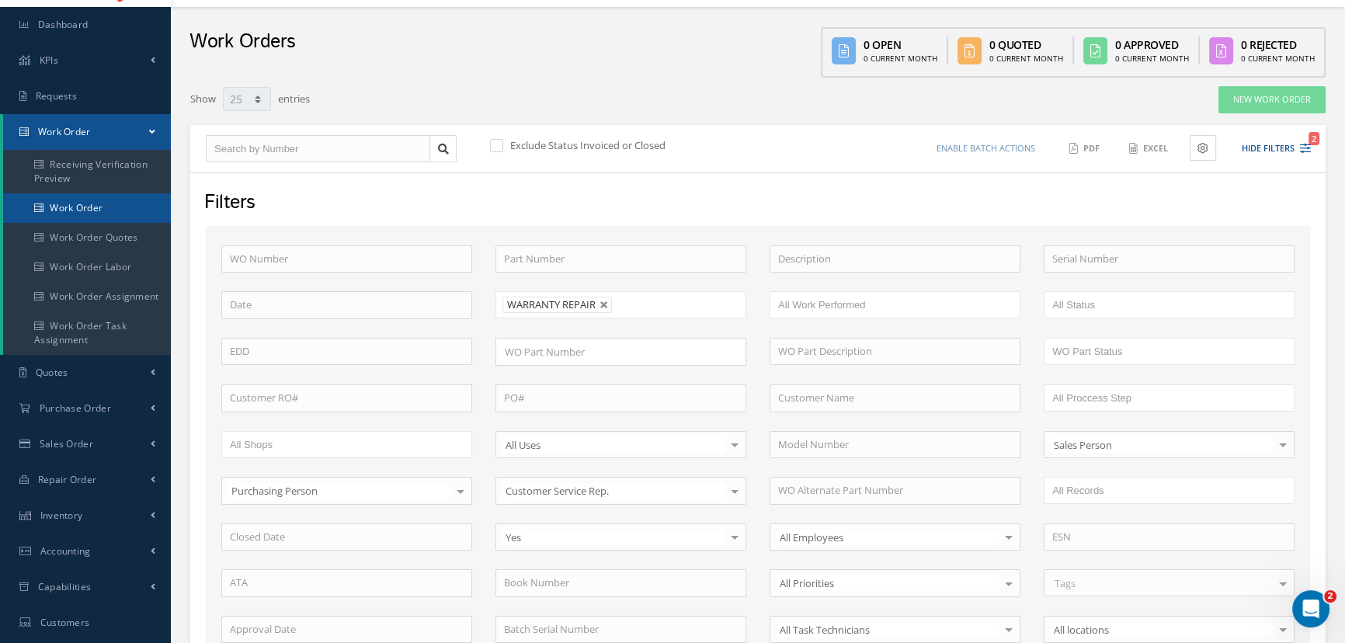
click at [91, 207] on link "Work Order" at bounding box center [87, 208] width 168 height 30
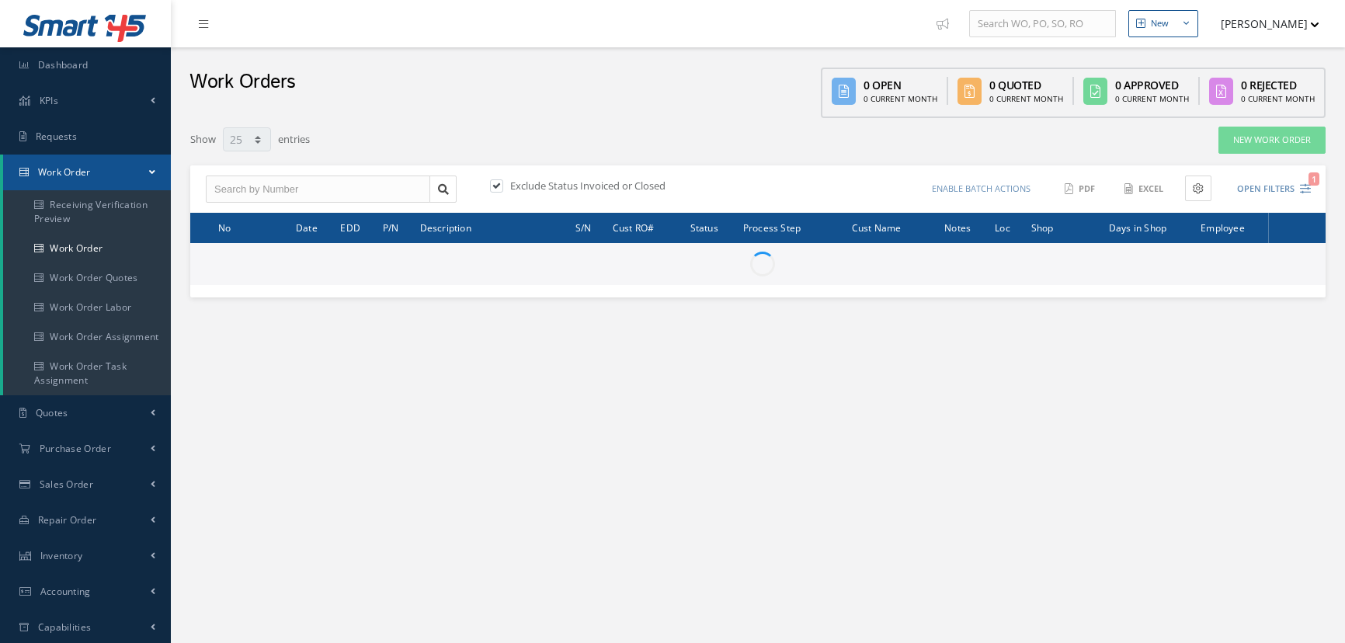
select select "25"
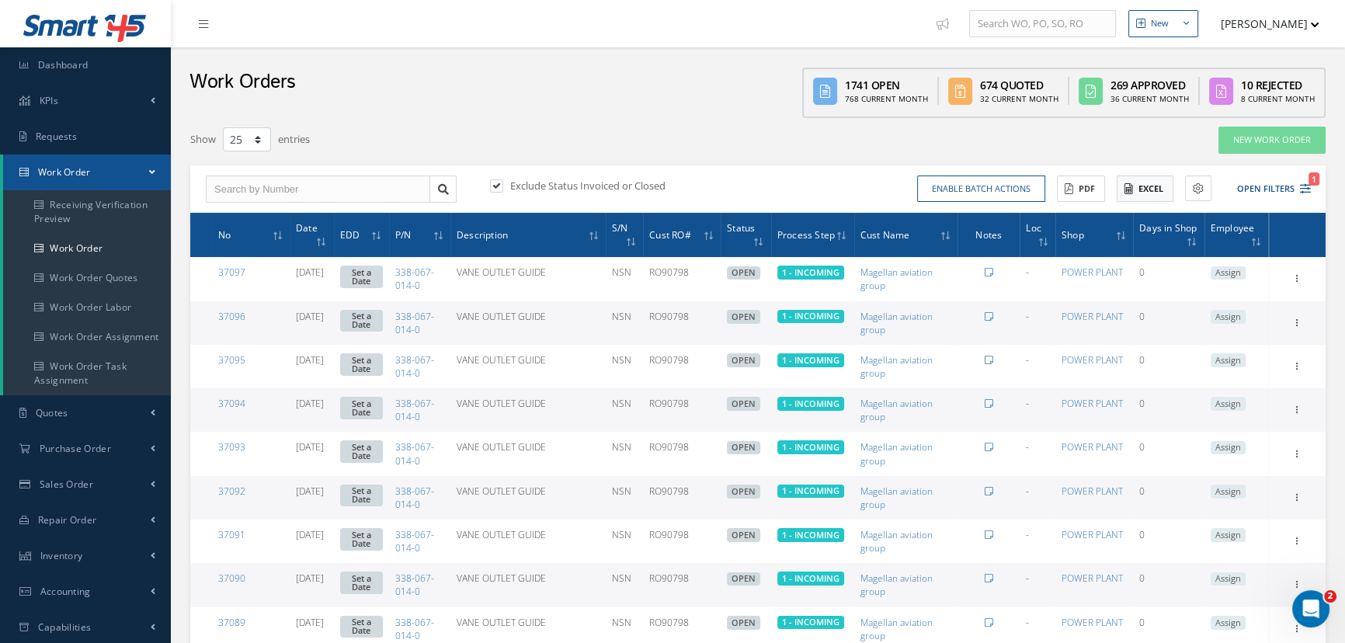
click at [1134, 190] on button "Excel" at bounding box center [1144, 188] width 57 height 27
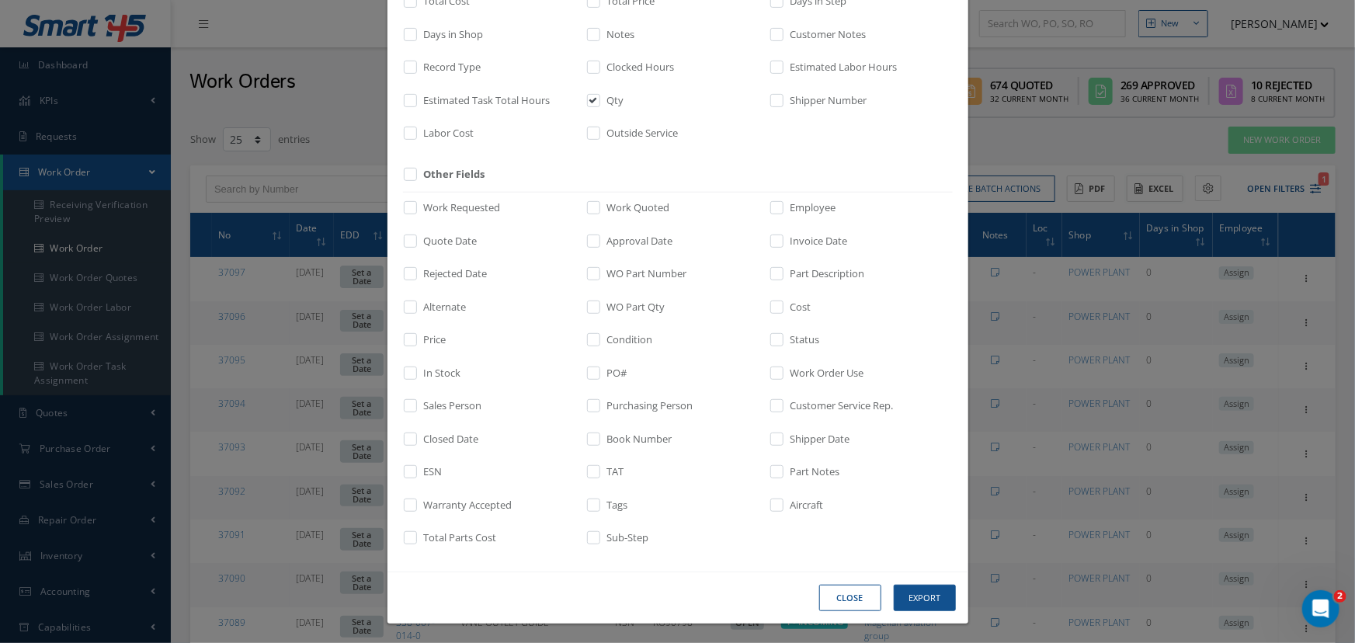
scroll to position [289, 0]
click at [424, 505] on label "Warranty Accepted" at bounding box center [466, 504] width 92 height 16
click at [416, 505] on input "checkbox" at bounding box center [411, 508] width 10 height 18
checkbox input "true"
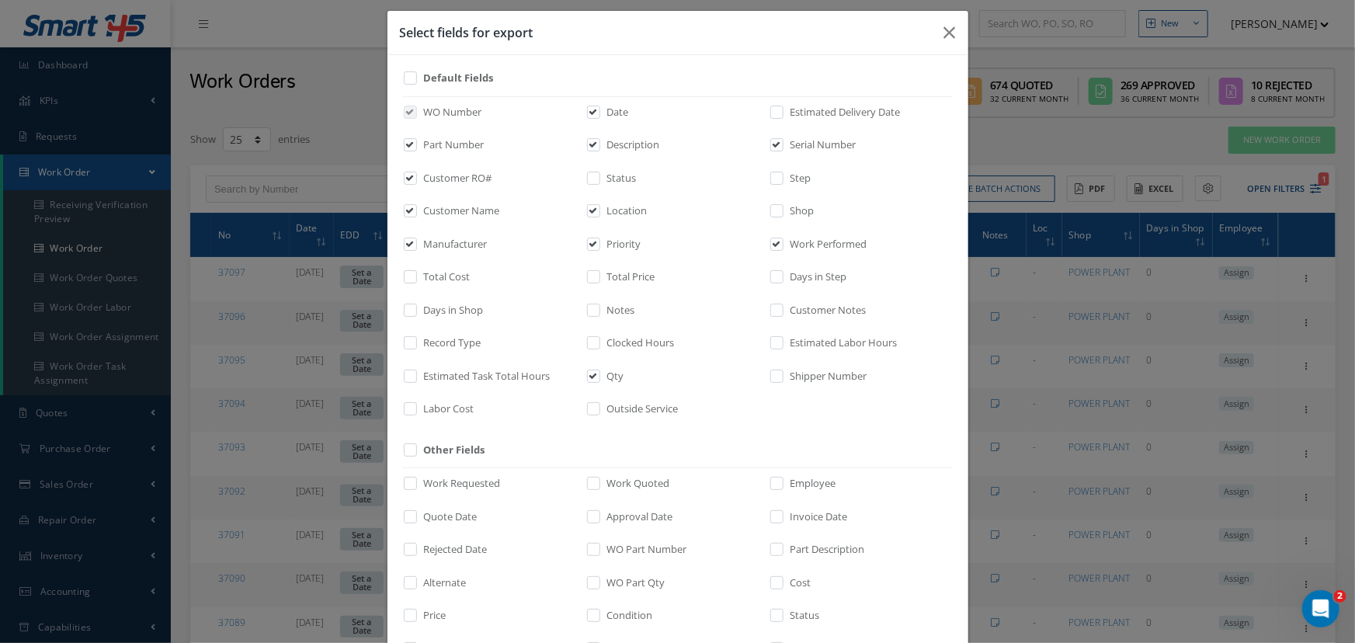
scroll to position [0, 0]
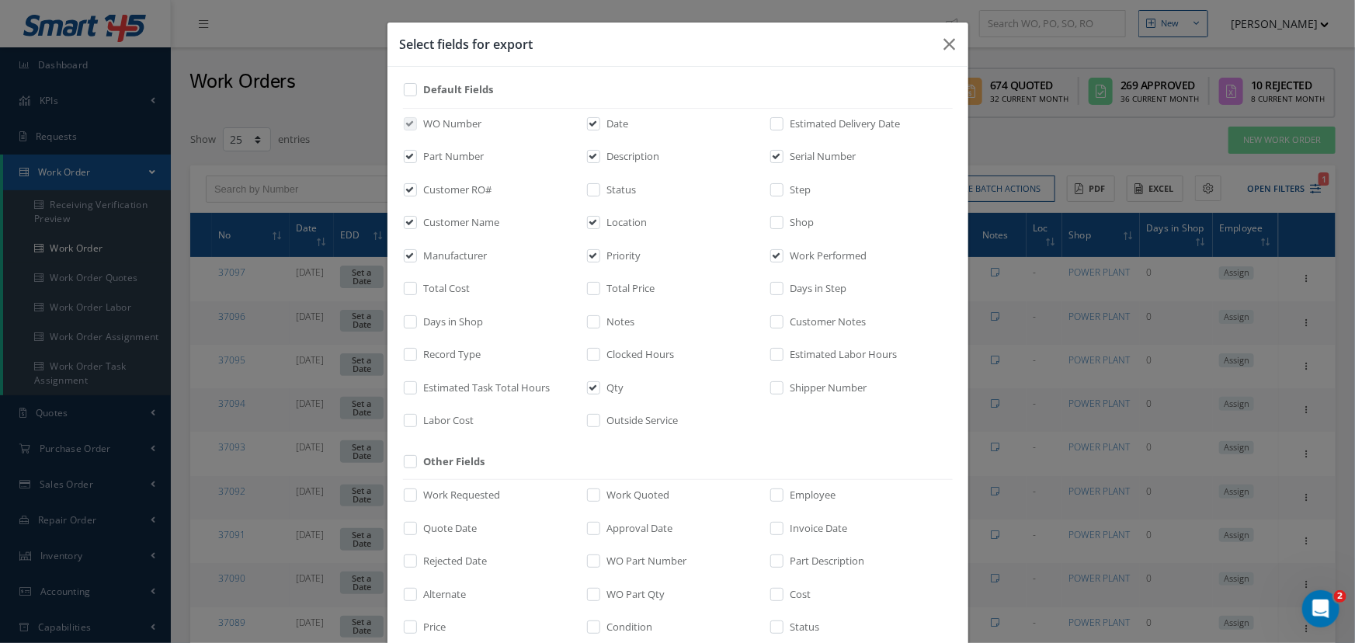
click at [624, 253] on label "Priority" at bounding box center [622, 256] width 38 height 16
click at [599, 253] on input "checkbox" at bounding box center [594, 261] width 10 height 18
checkbox input "false"
click at [772, 227] on input "checkbox" at bounding box center [777, 228] width 10 height 18
checkbox input "true"
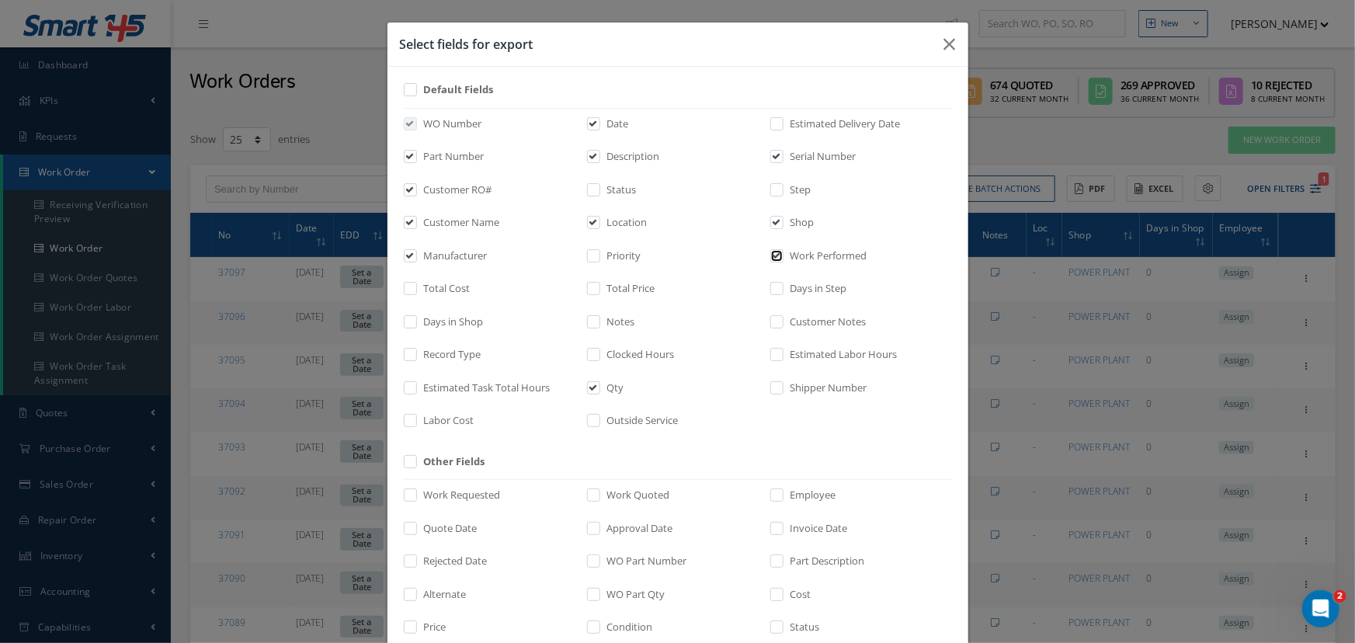
click at [772, 255] on input "checkbox" at bounding box center [777, 261] width 10 height 18
checkbox input "false"
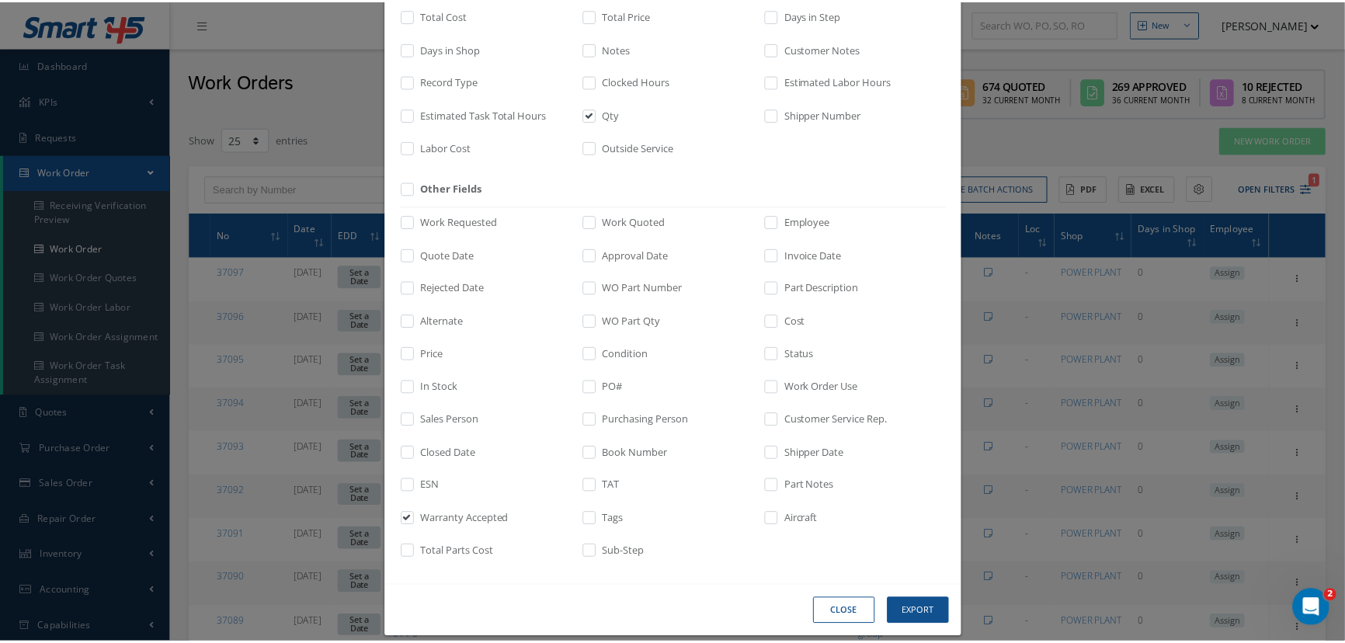
scroll to position [289, 0]
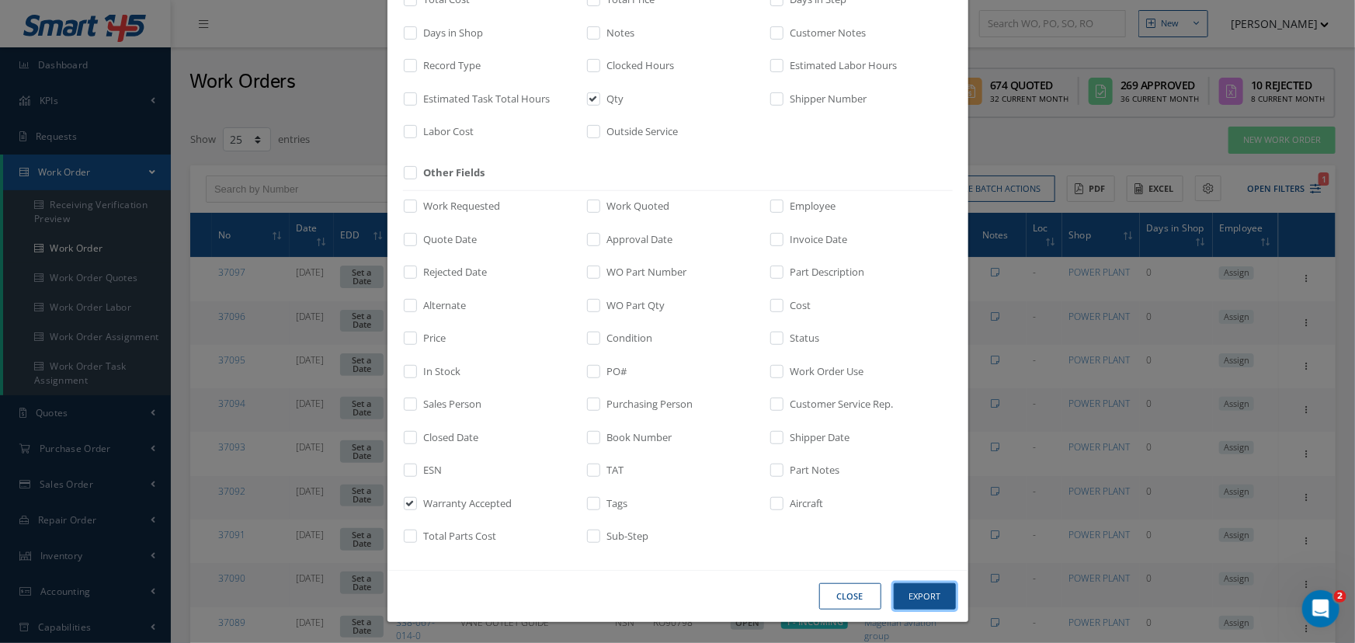
click at [929, 595] on button "Export" at bounding box center [925, 596] width 62 height 27
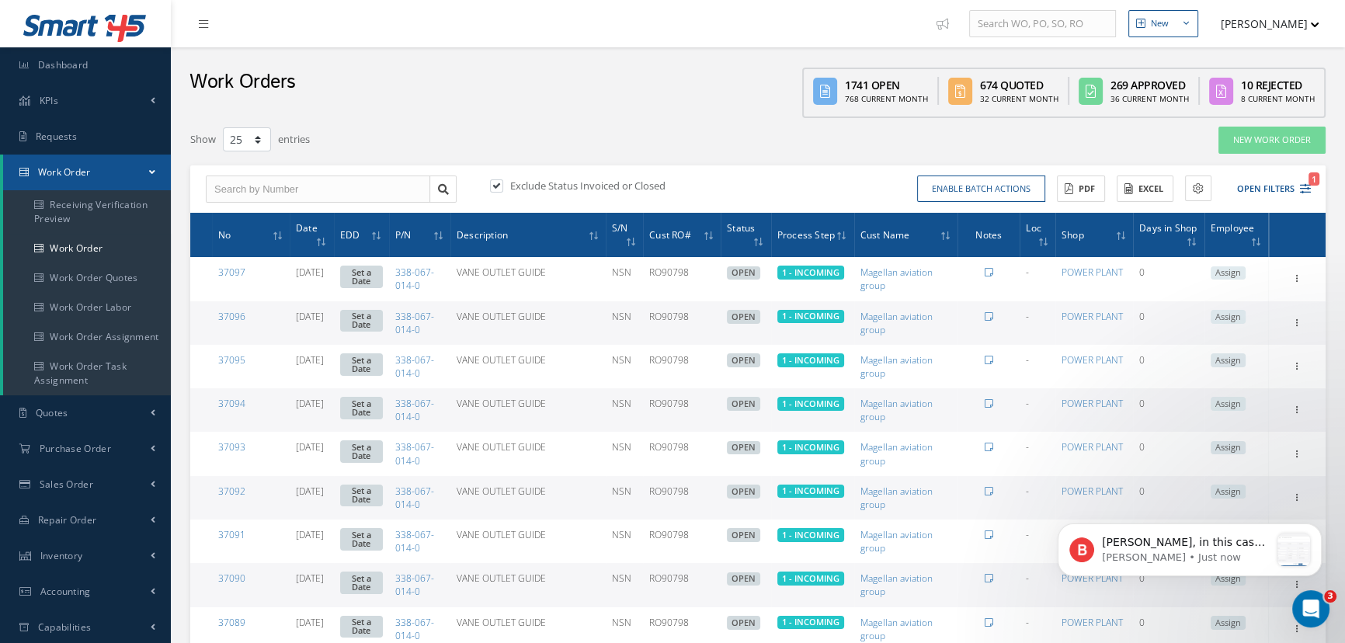
scroll to position [0, 0]
click at [1154, 547] on span "[PERSON_NAME], in this case, you can use the filter for Work Requested, select …" at bounding box center [1186, 619] width 168 height 167
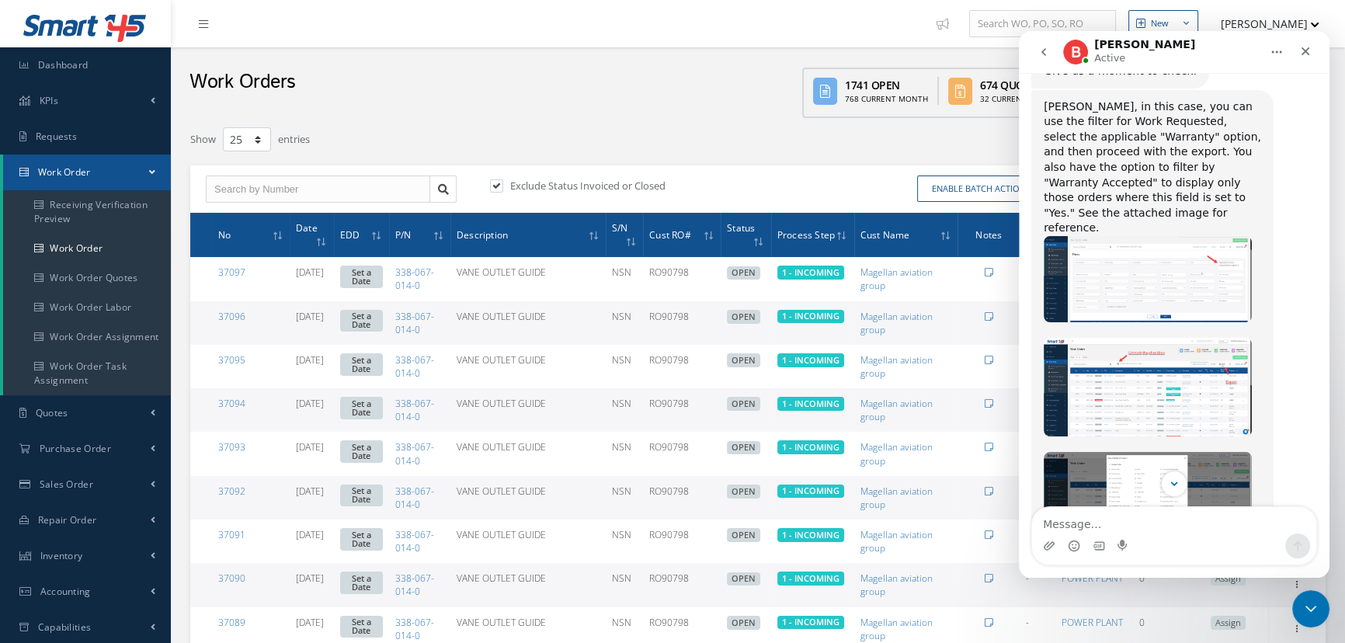
scroll to position [207, 0]
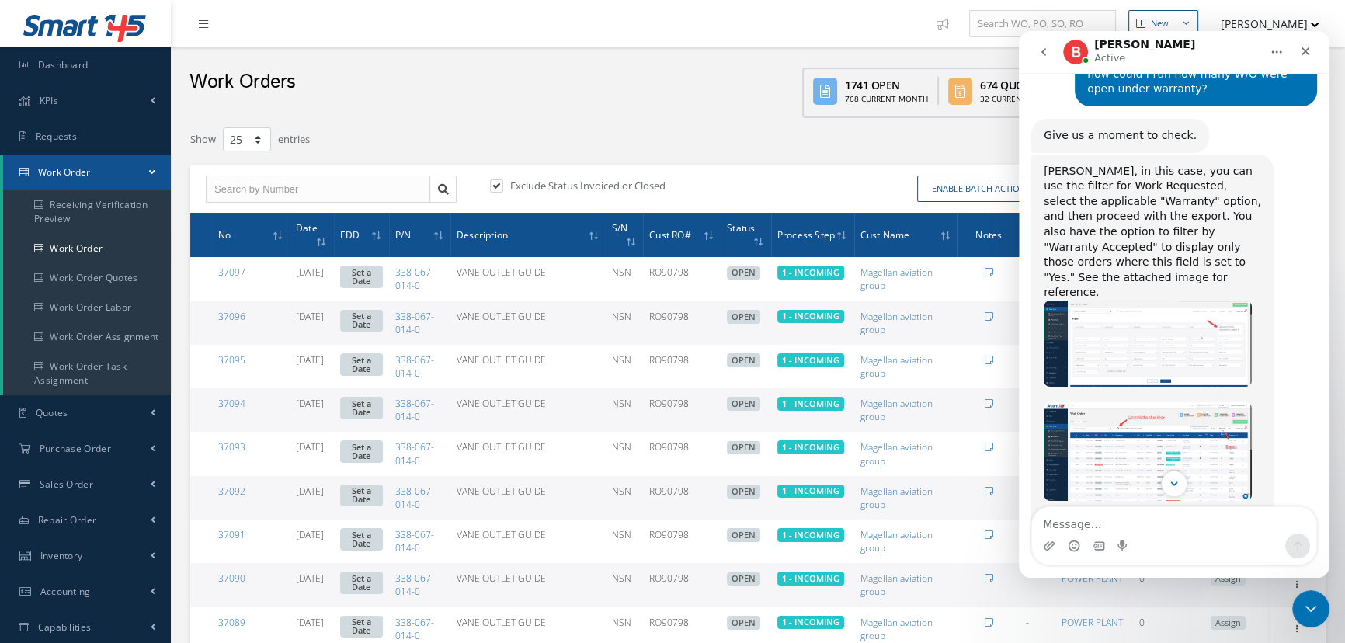
click at [1166, 304] on img "Betty says…" at bounding box center [1147, 343] width 208 height 86
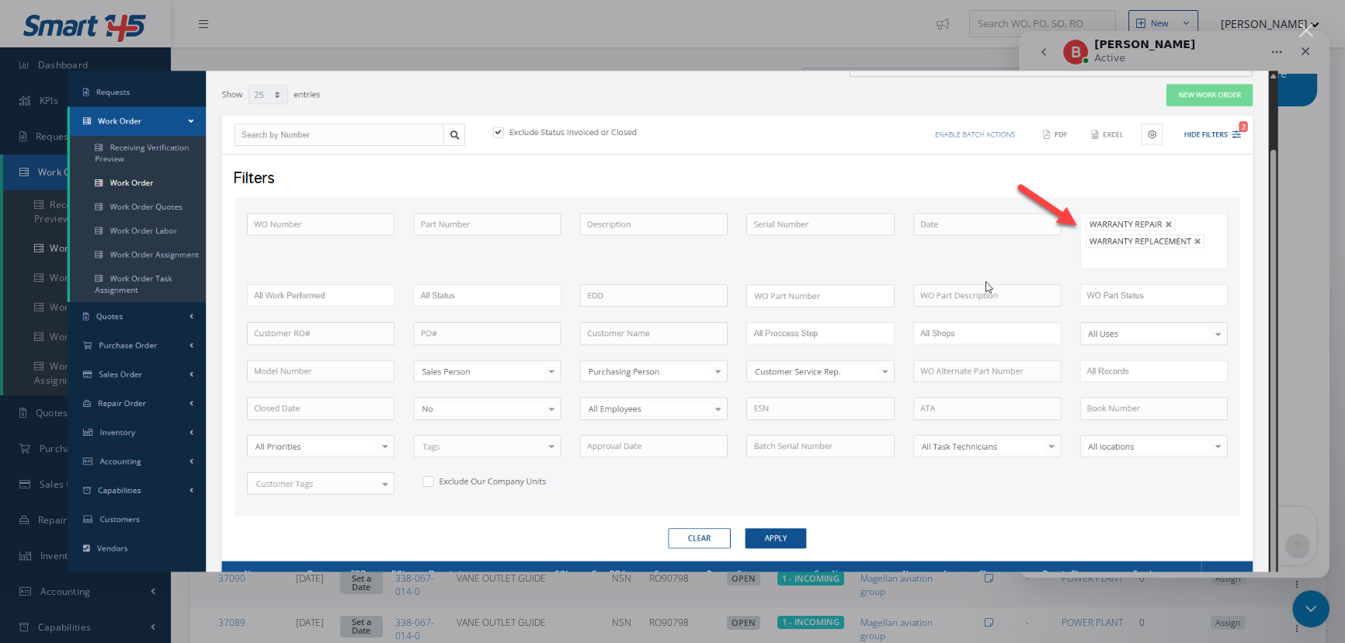
click at [1158, 248] on img "Close" at bounding box center [673, 321] width 1210 height 501
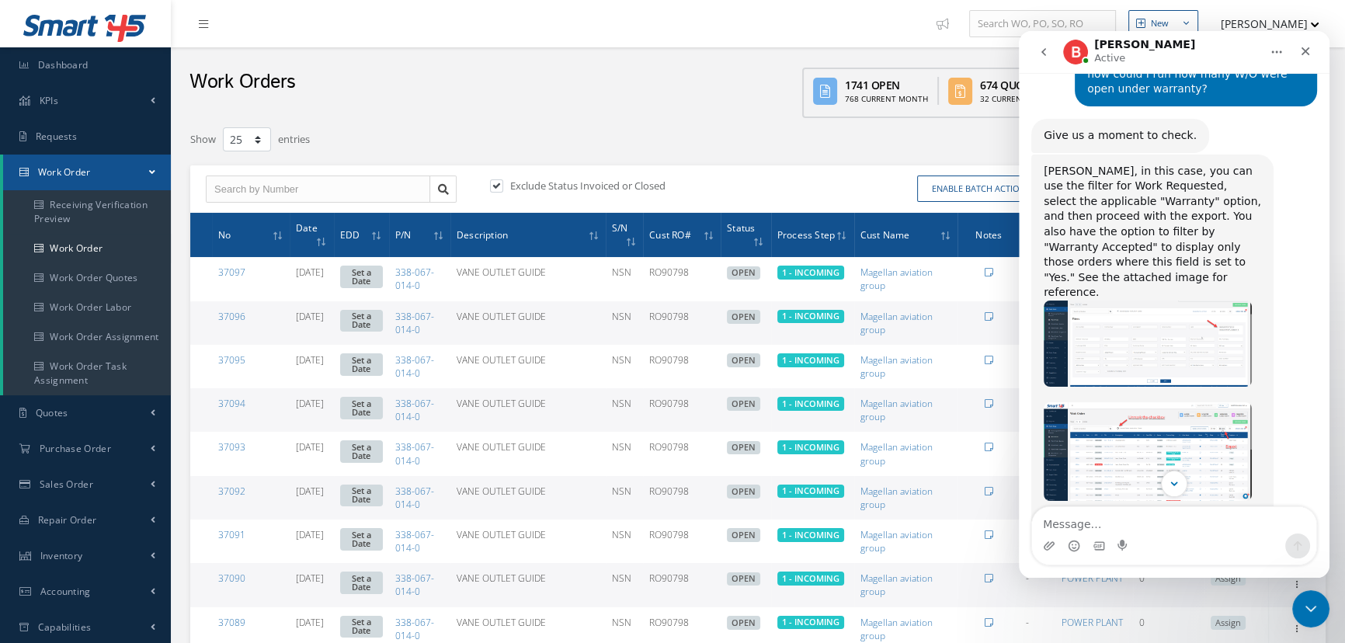
click at [1141, 402] on img "Betty says…" at bounding box center [1147, 451] width 208 height 99
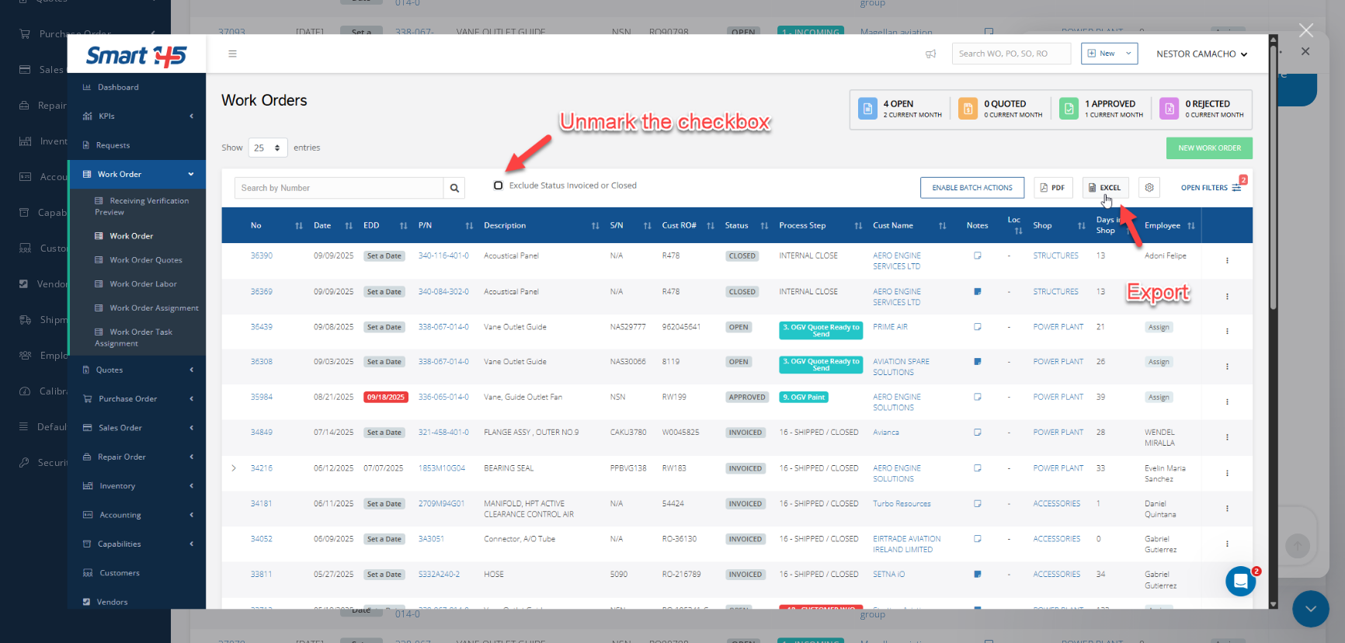
scroll to position [564, 0]
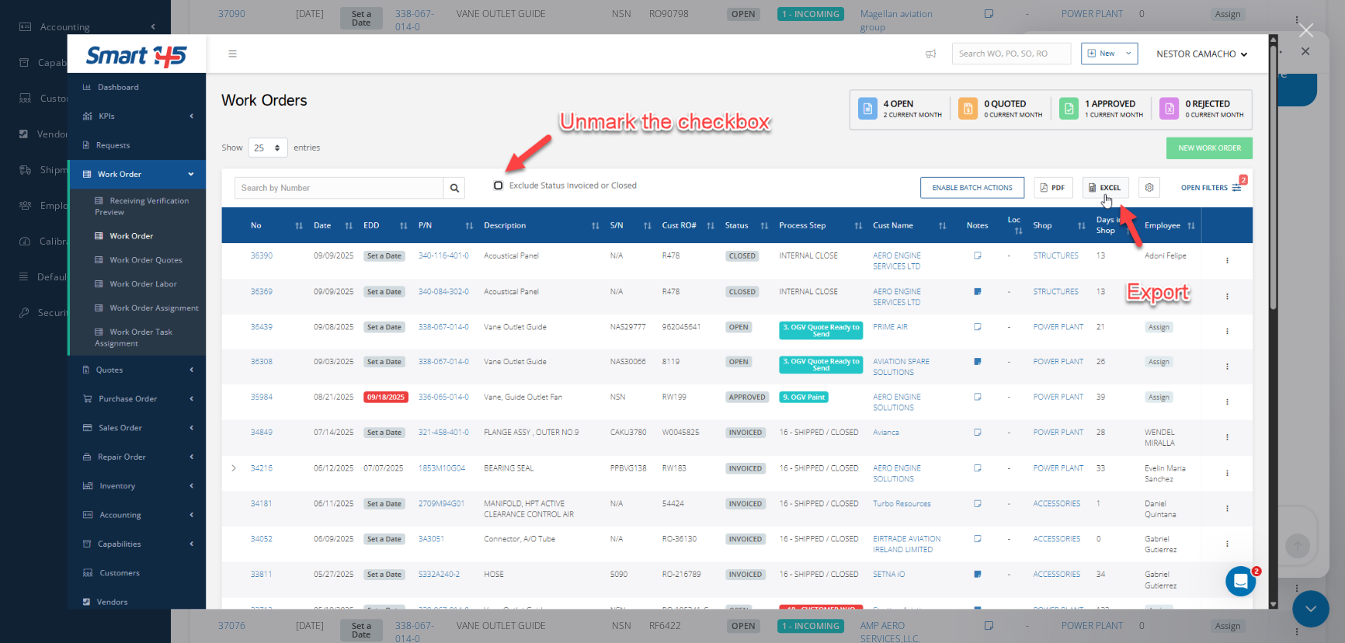
click at [1310, 28] on div "Close" at bounding box center [1306, 30] width 15 height 15
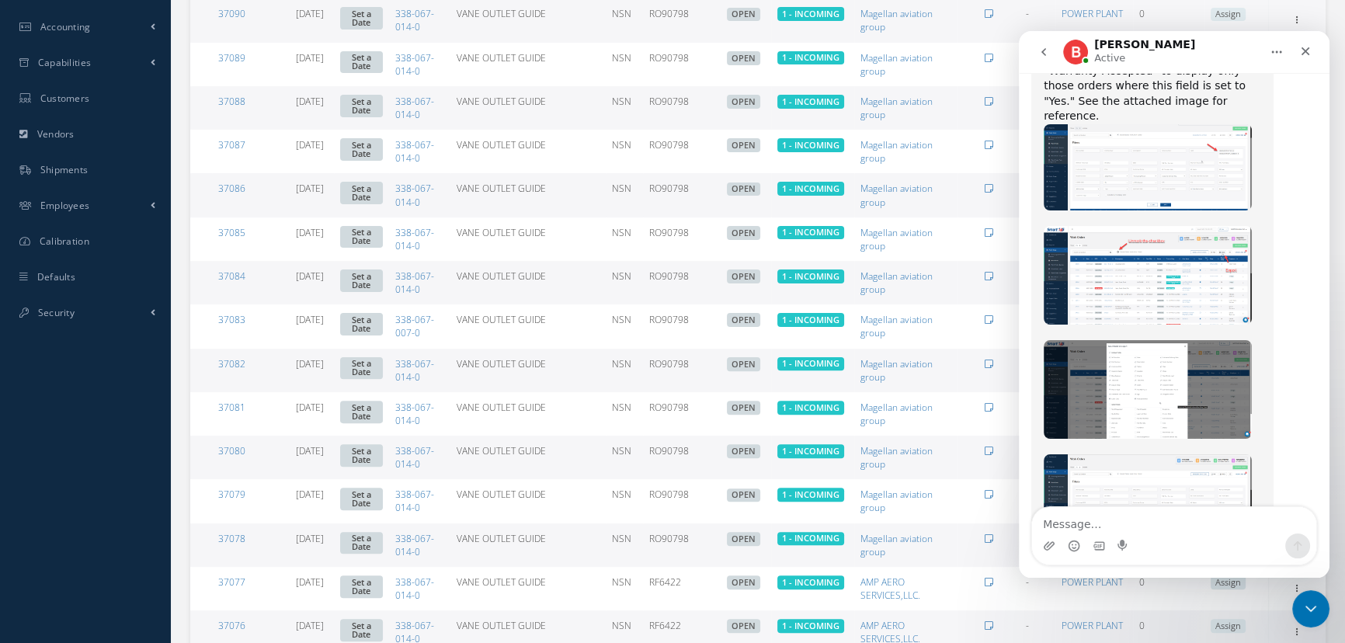
scroll to position [418, 0]
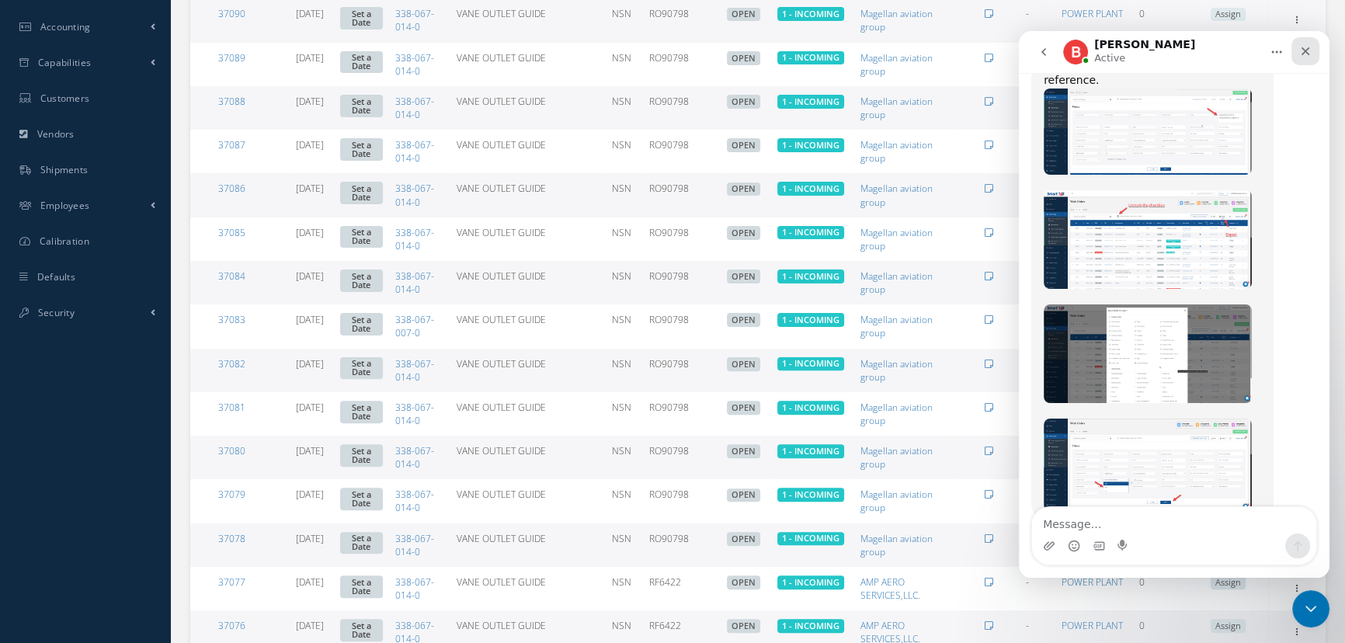
click at [1303, 60] on div "Close" at bounding box center [1305, 51] width 28 height 28
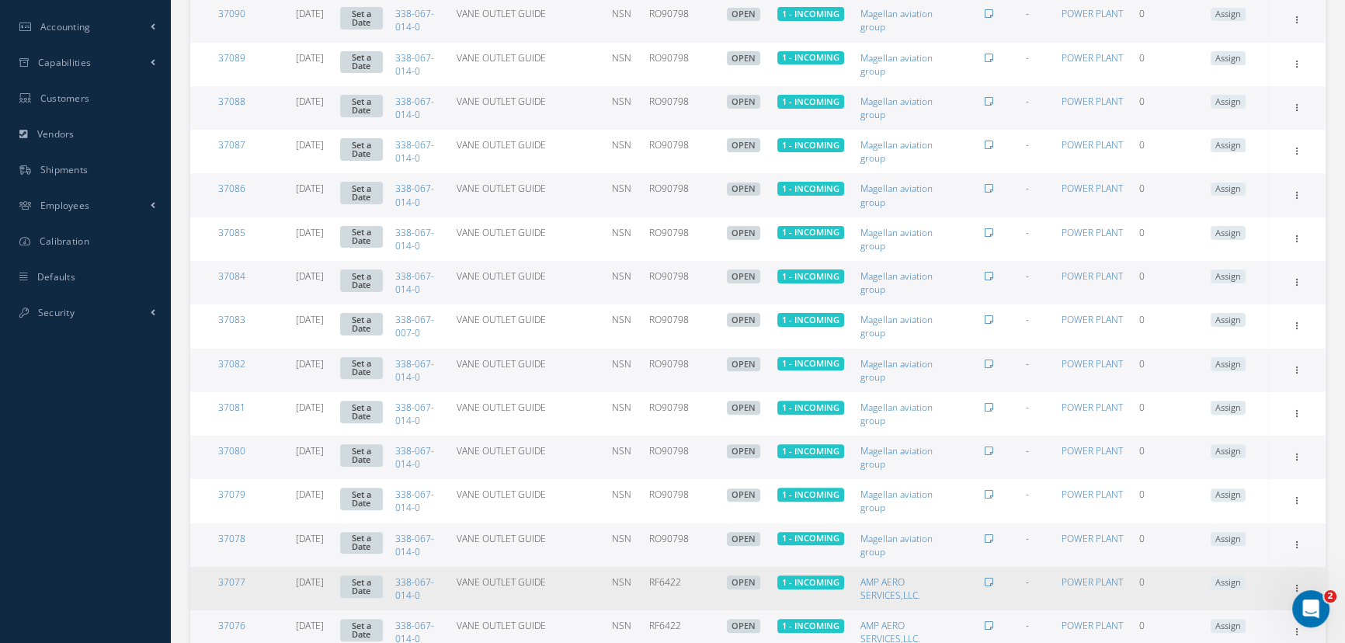
click at [1311, 588] on div "Show Edit Invoicing Close Send By Email Sub Work Orders Documents Print-Outs Wo…" at bounding box center [1297, 588] width 52 height 19
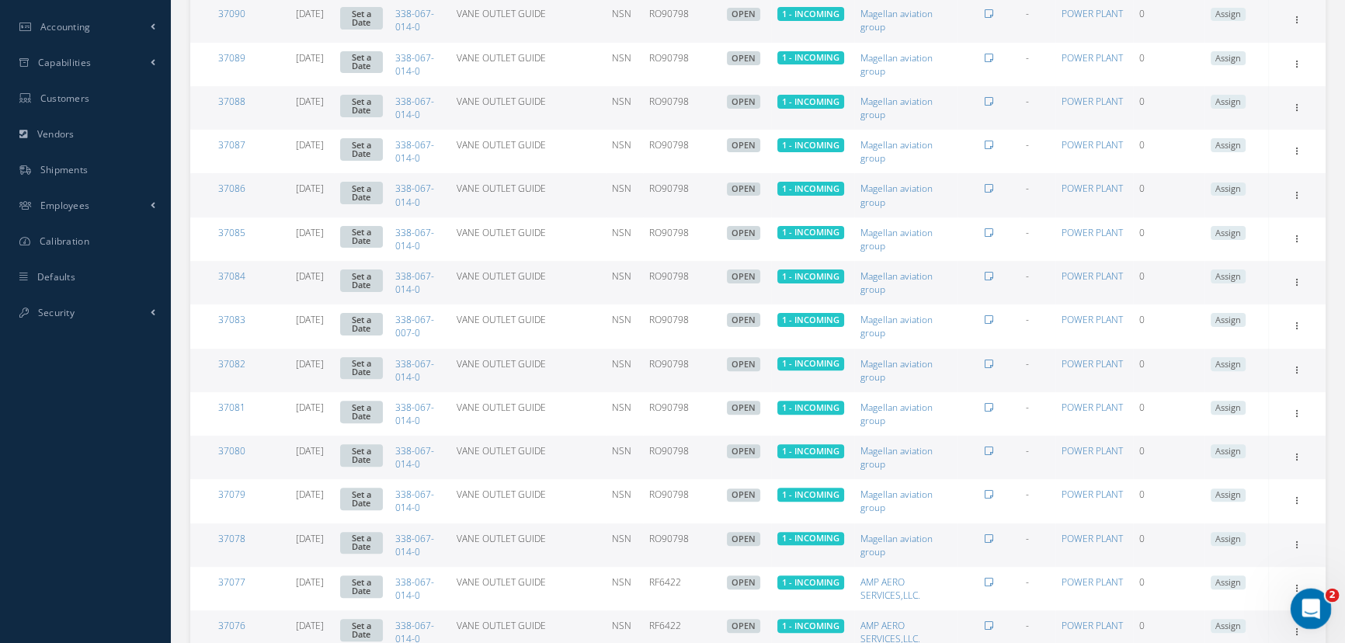
drag, startPoint x: 1311, startPoint y: 599, endPoint x: 1305, endPoint y: 590, distance: 11.2
click at [1312, 598] on icon "Open Intercom Messenger" at bounding box center [1309, 607] width 26 height 26
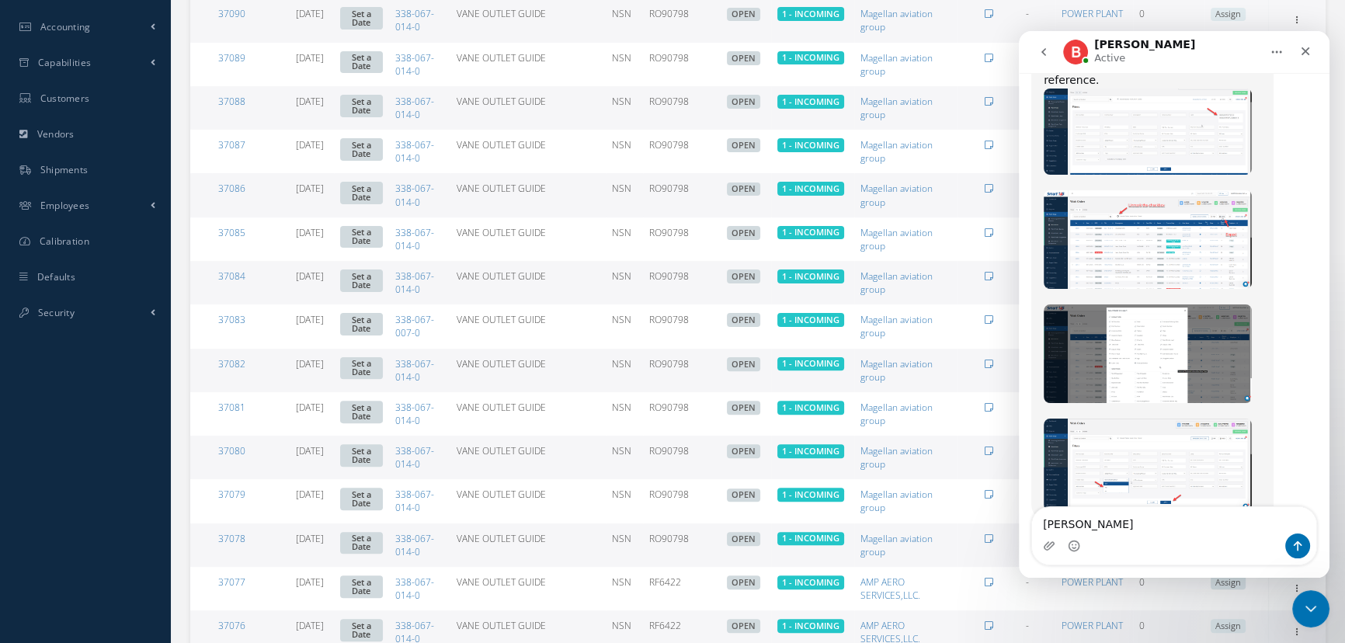
type textarea "gracias"
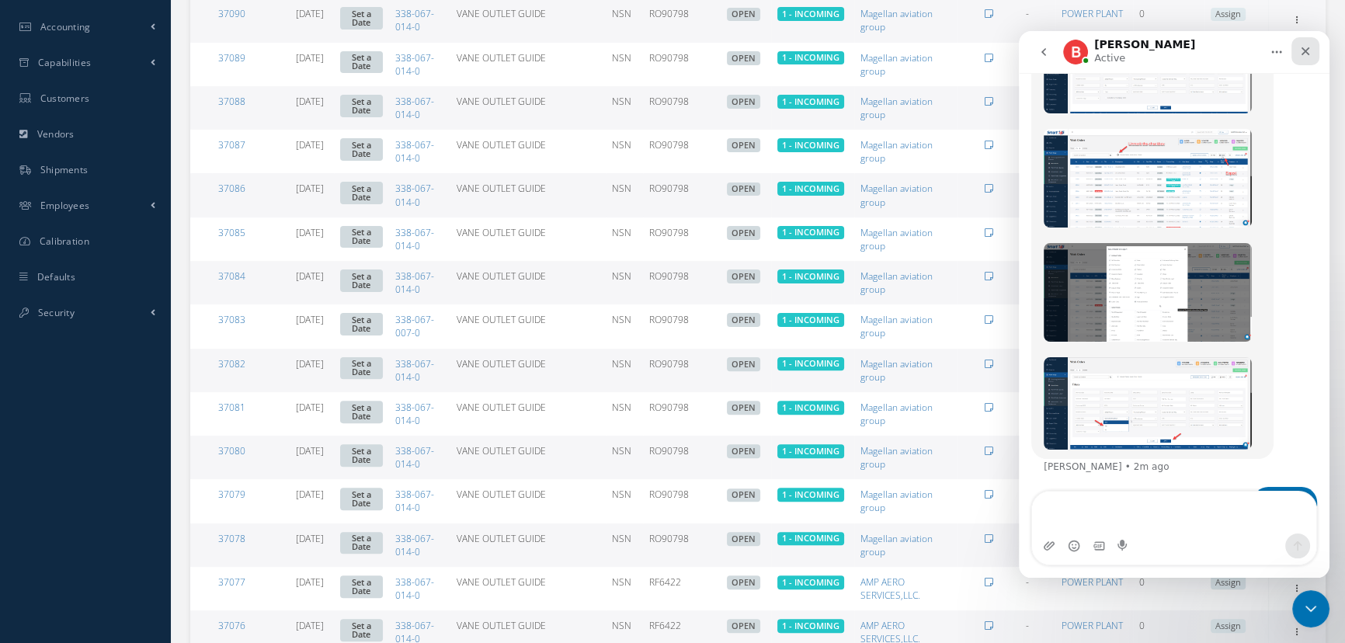
click at [1309, 55] on icon "Close" at bounding box center [1305, 51] width 12 height 12
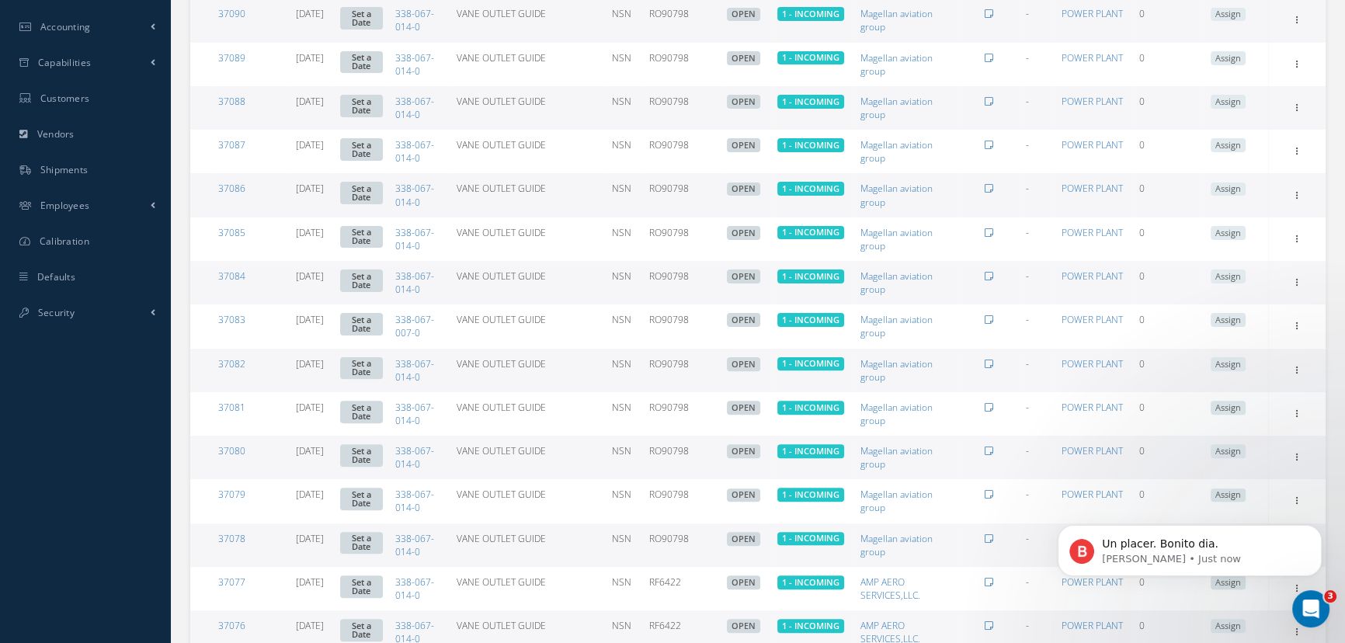
scroll to position [526, 0]
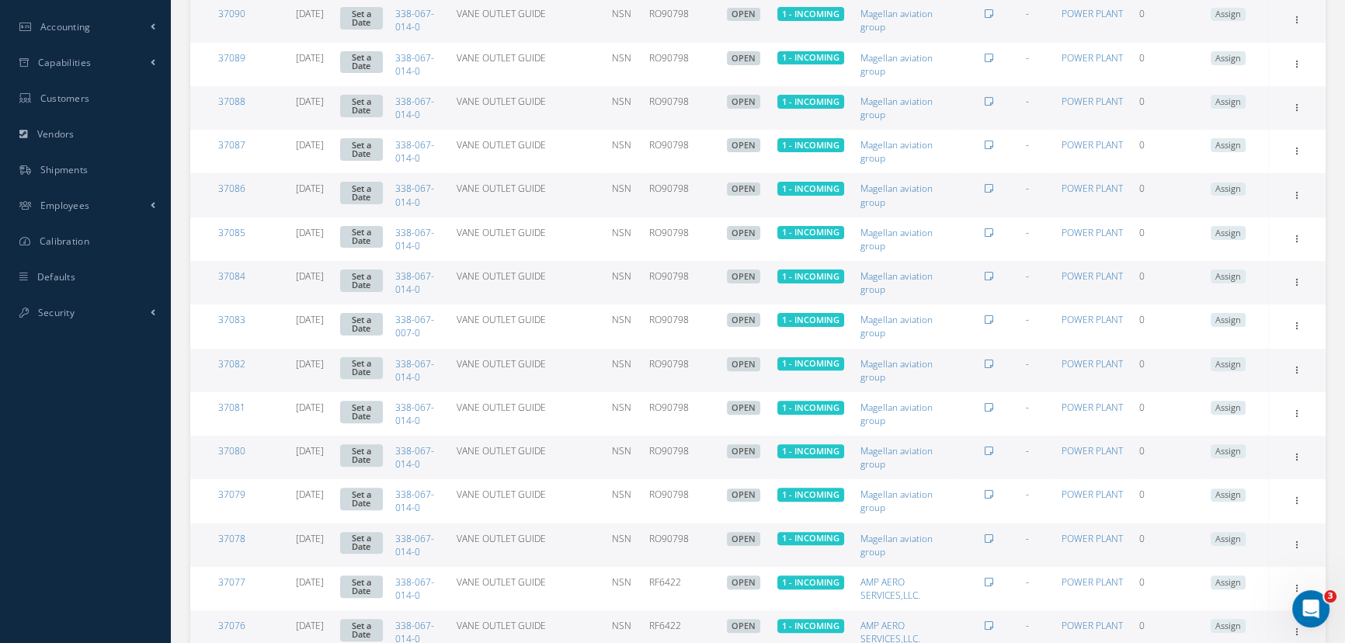
click at [1276, 32] on td "Show Edit Invoicing Close Send By Email Sub Work Orders Documents Print-Outs Wo…" at bounding box center [1297, 19] width 57 height 43
